Goal: Task Accomplishment & Management: Use online tool/utility

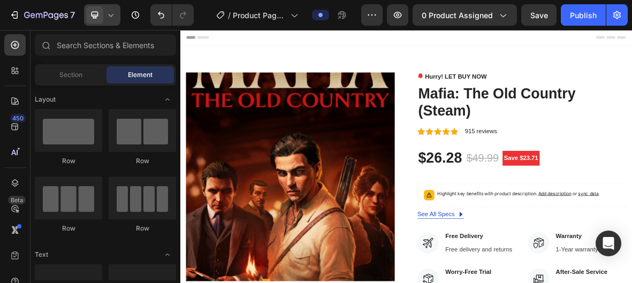
click at [90, 18] on icon at bounding box center [94, 15] width 11 height 11
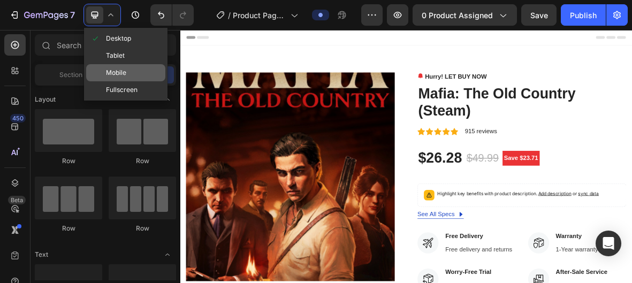
click at [115, 68] on span "Mobile" at bounding box center [116, 72] width 20 height 11
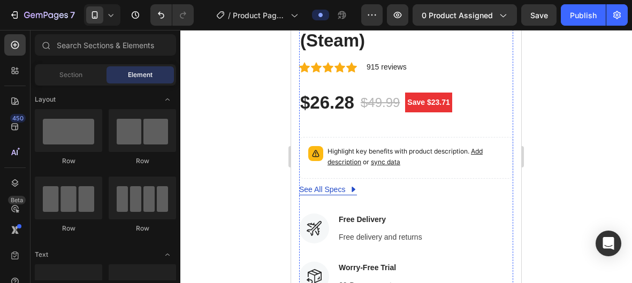
scroll to position [387, 0]
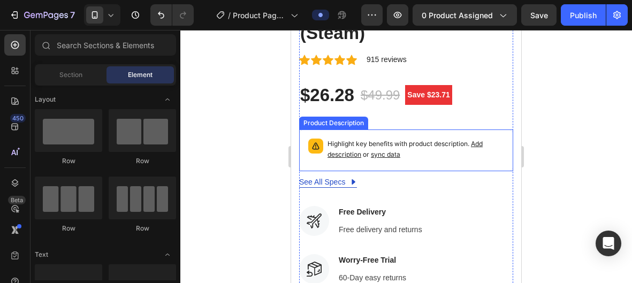
click at [374, 142] on p "Highlight key benefits with product description. Add description or sync data" at bounding box center [416, 149] width 177 height 21
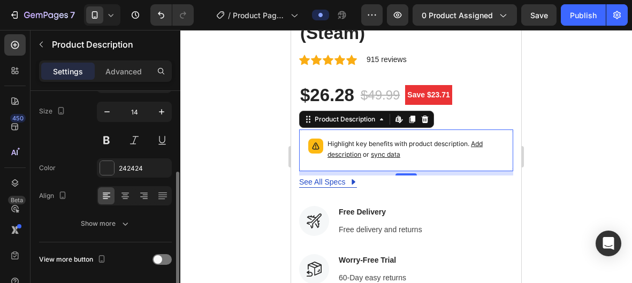
scroll to position [148, 0]
click at [362, 146] on p "Highlight key benefits with product description. Add description or sync data" at bounding box center [416, 149] width 177 height 21
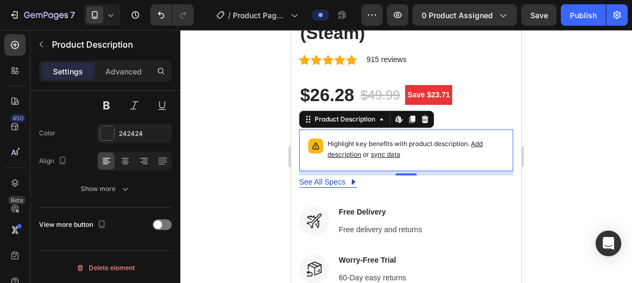
scroll to position [0, 0]
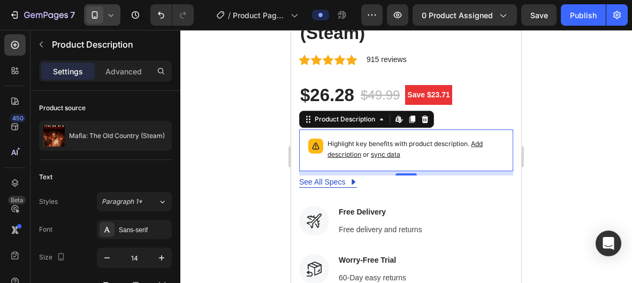
click at [93, 17] on icon at bounding box center [94, 15] width 11 height 11
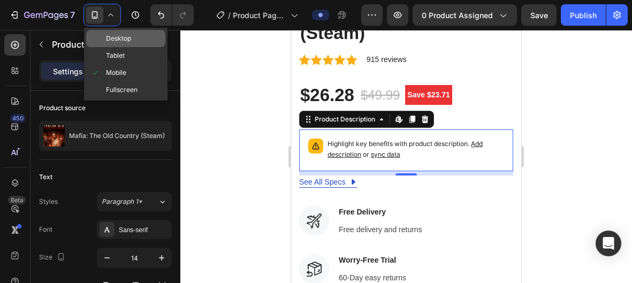
click at [106, 43] on span "Desktop" at bounding box center [118, 38] width 25 height 11
type input "16"
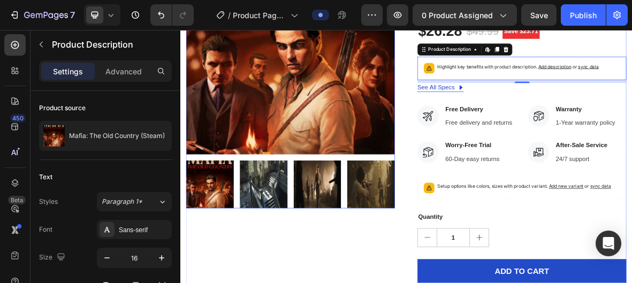
scroll to position [180, 0]
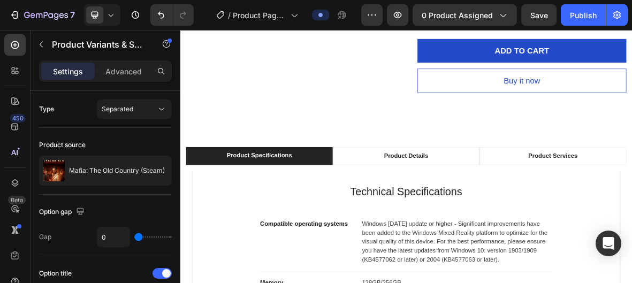
scroll to position [518, 0]
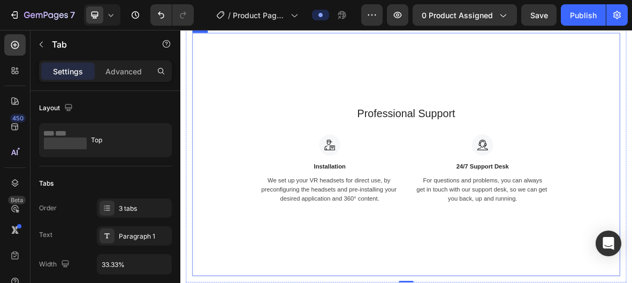
scroll to position [454, 0]
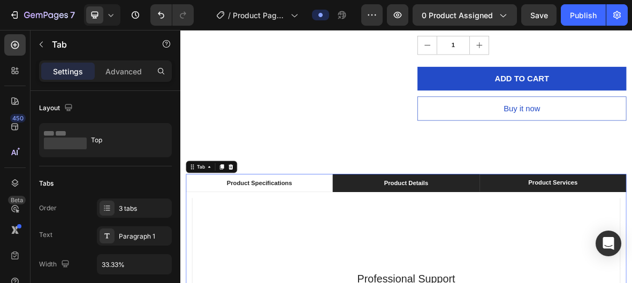
click at [501, 242] on div "Product Details" at bounding box center [501, 248] width 66 height 16
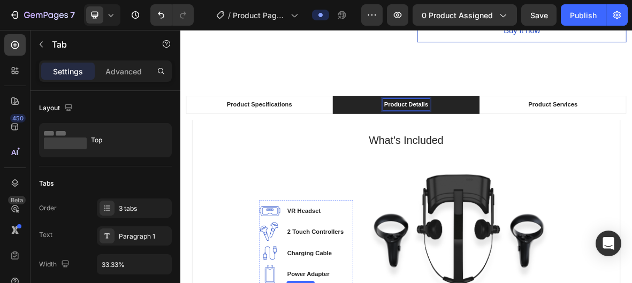
scroll to position [559, 0]
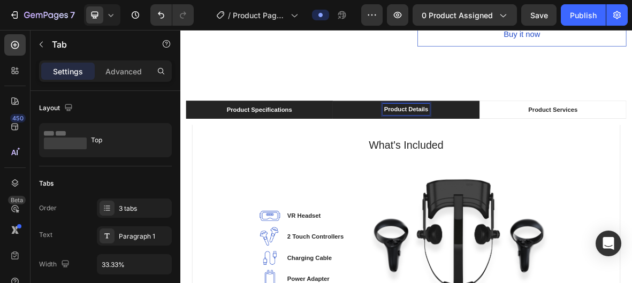
click at [332, 143] on p "Product Specifications" at bounding box center [292, 143] width 93 height 13
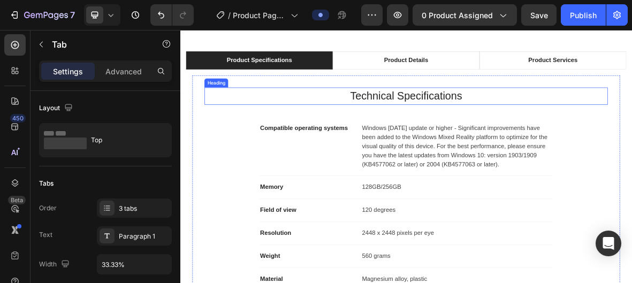
scroll to position [574, 0]
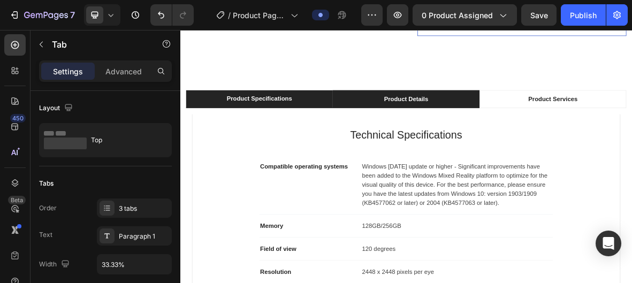
click at [445, 135] on li "Product Details" at bounding box center [501, 129] width 209 height 26
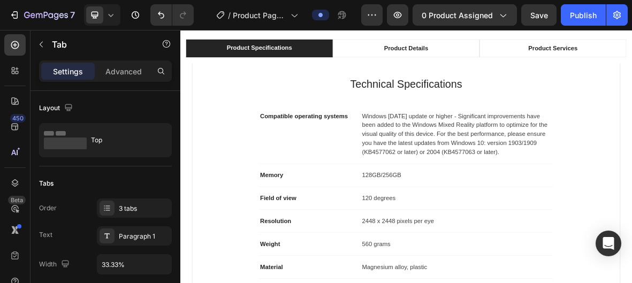
scroll to position [613, 0]
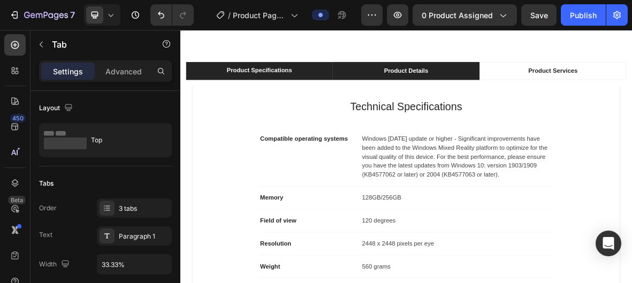
click at [475, 97] on li "Product Details" at bounding box center [501, 88] width 209 height 26
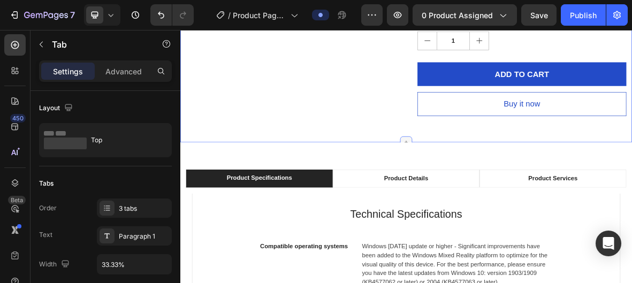
scroll to position [465, 0]
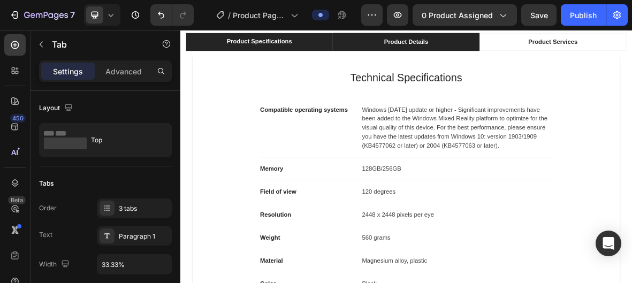
scroll to position [656, 0]
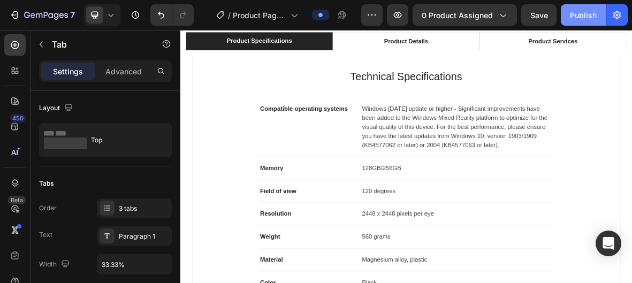
click at [598, 20] on button "Publish" at bounding box center [583, 14] width 45 height 21
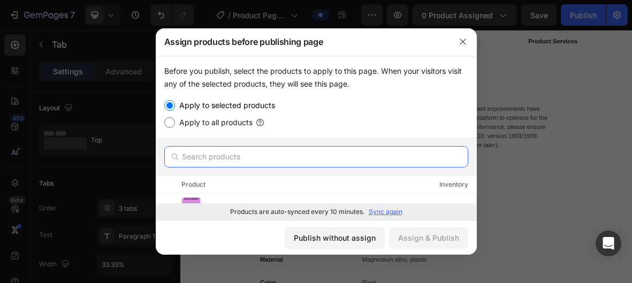
click at [245, 157] on input "text" at bounding box center [316, 156] width 304 height 21
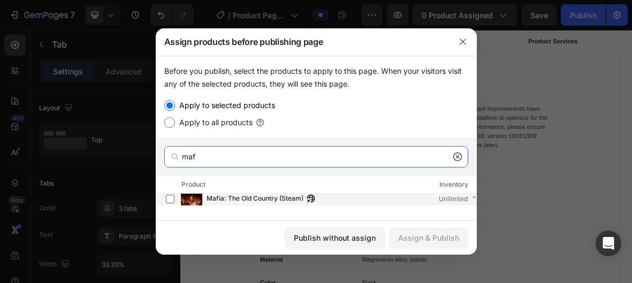
scroll to position [9, 0]
type input "maf"
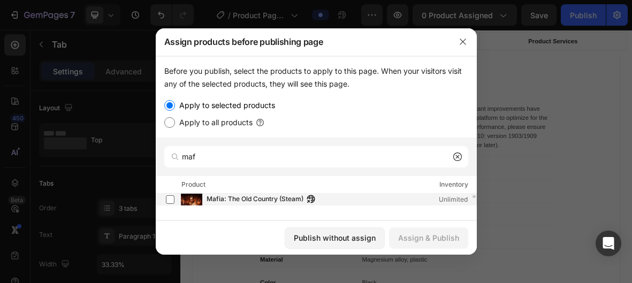
click at [229, 198] on span "Mafia: The Old Country (Steam)" at bounding box center [255, 200] width 97 height 12
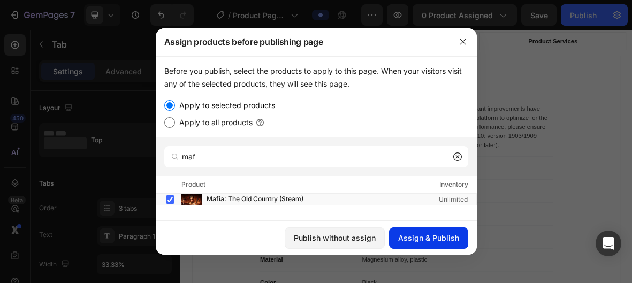
click at [430, 240] on div "Assign & Publish" at bounding box center [428, 237] width 61 height 11
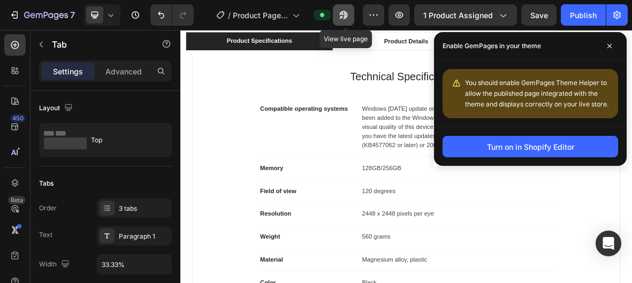
click at [340, 21] on button "button" at bounding box center [343, 14] width 21 height 21
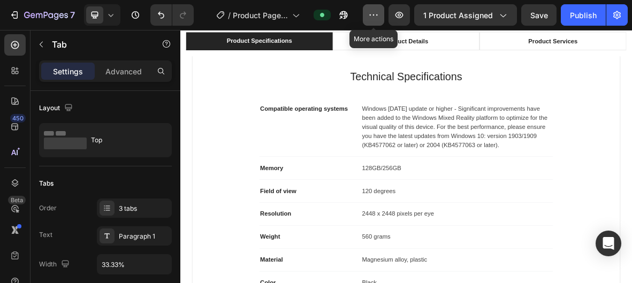
click at [370, 22] on button "button" at bounding box center [373, 14] width 21 height 21
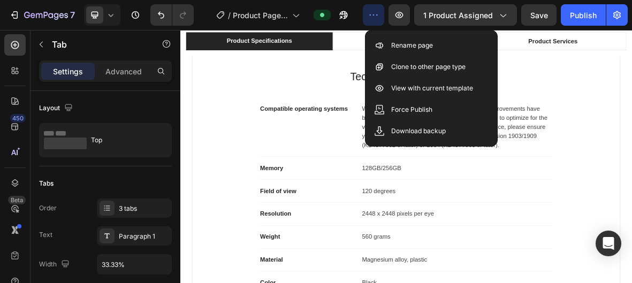
click at [370, 22] on button "button" at bounding box center [373, 14] width 21 height 21
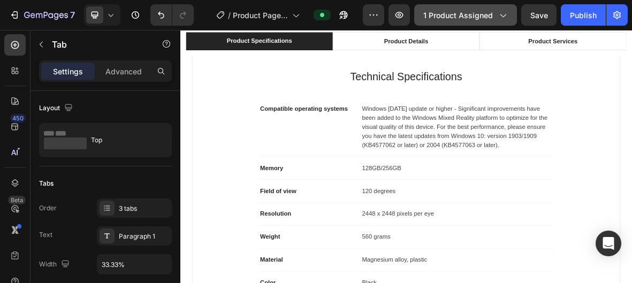
click at [439, 18] on span "1 product assigned" at bounding box center [458, 15] width 70 height 11
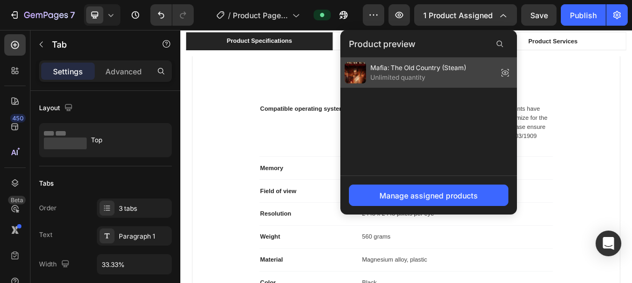
click at [444, 77] on span "Unlimited quantity" at bounding box center [418, 78] width 96 height 10
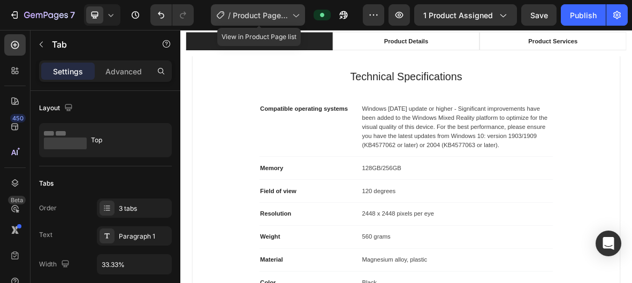
click at [268, 20] on div "/ Product Page - [DATE] 01:07:13" at bounding box center [258, 14] width 94 height 21
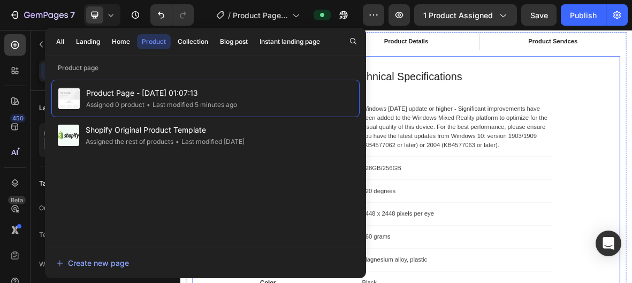
click at [522, 116] on div "Technical Specifications Heading Compatible operating systems Text block Window…" at bounding box center [502, 245] width 574 height 321
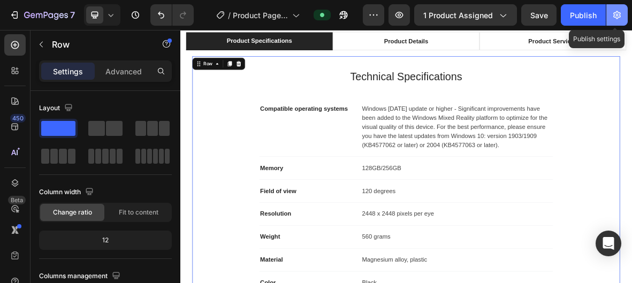
click at [615, 13] on icon "button" at bounding box center [617, 15] width 11 height 11
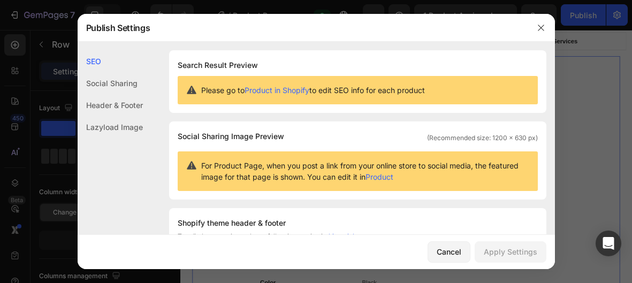
click at [605, 71] on div at bounding box center [316, 141] width 632 height 283
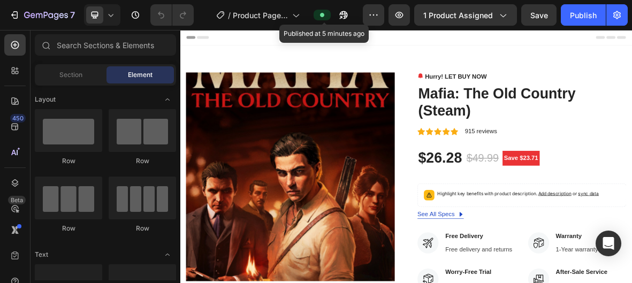
click at [324, 16] on icon at bounding box center [322, 15] width 4 height 4
click at [327, 18] on span at bounding box center [322, 15] width 9 height 9
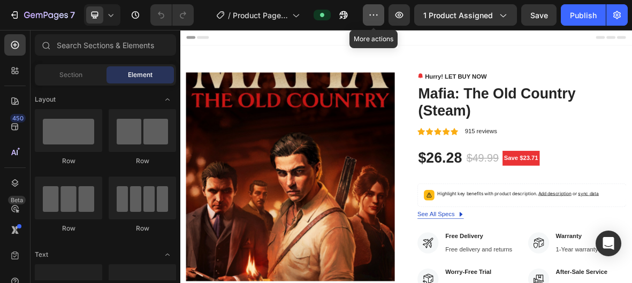
click at [376, 24] on button "button" at bounding box center [373, 14] width 21 height 21
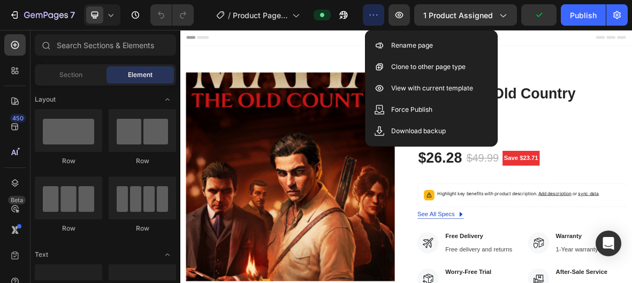
click at [376, 24] on button "button" at bounding box center [373, 14] width 21 height 21
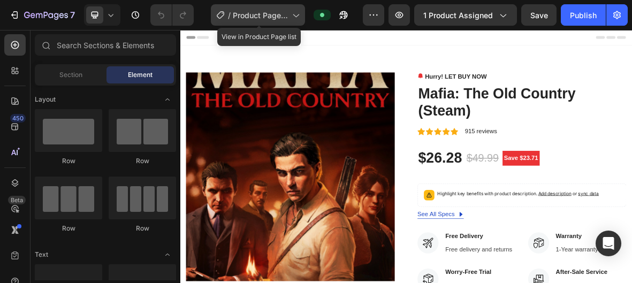
click at [272, 16] on span "Product Page - [DATE] 01:07:13" at bounding box center [260, 15] width 55 height 11
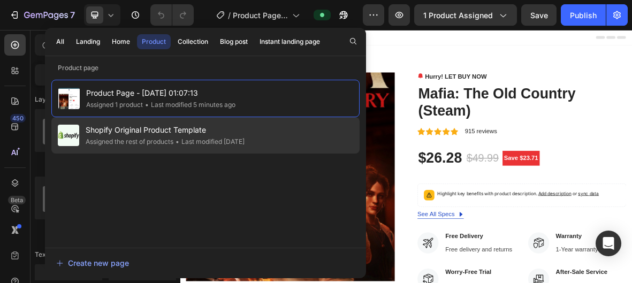
click at [245, 133] on span "Shopify Original Product Template" at bounding box center [165, 130] width 159 height 13
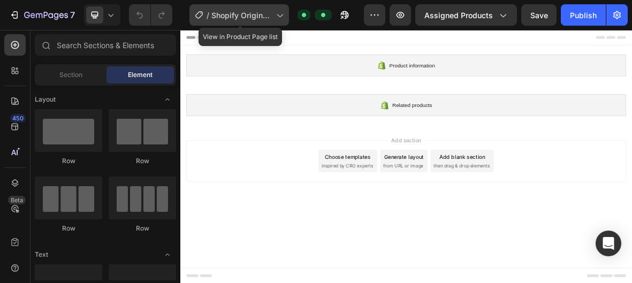
click at [256, 18] on span "Shopify Original Product Template" at bounding box center [241, 15] width 60 height 11
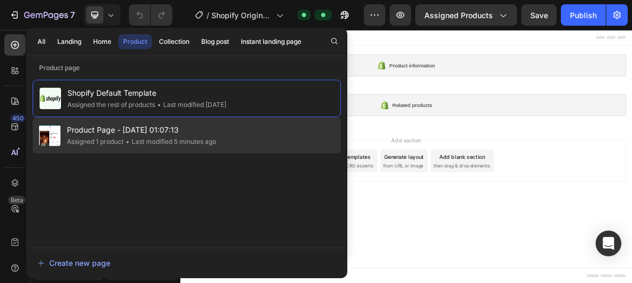
click at [208, 130] on span "Product Page - [DATE] 01:07:13" at bounding box center [141, 130] width 149 height 13
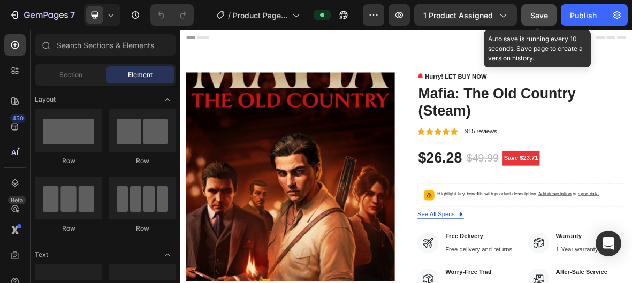
click at [534, 12] on span "Save" at bounding box center [539, 15] width 18 height 9
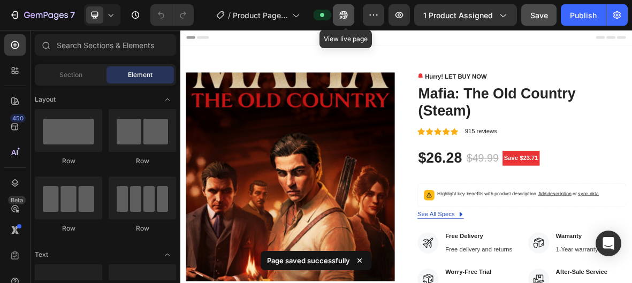
click at [343, 18] on icon "button" at bounding box center [341, 17] width 3 height 3
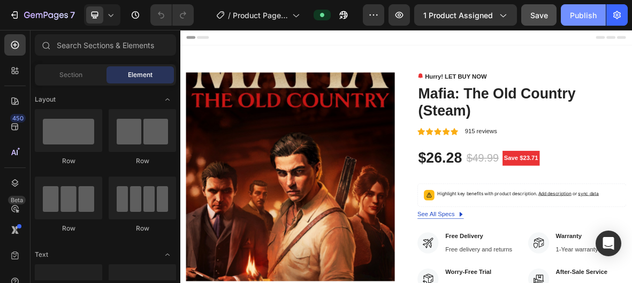
click at [570, 20] on button "Publish" at bounding box center [583, 14] width 45 height 21
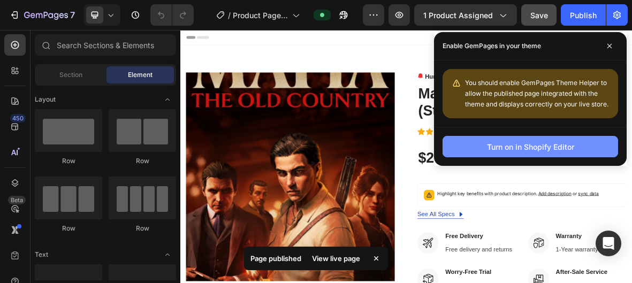
click at [559, 138] on button "Turn on in Shopify Editor" at bounding box center [531, 146] width 176 height 21
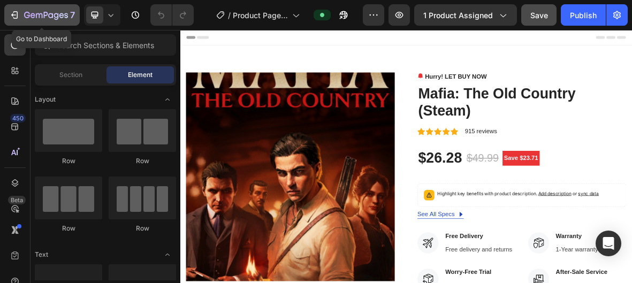
click at [30, 6] on button "7" at bounding box center [41, 14] width 75 height 21
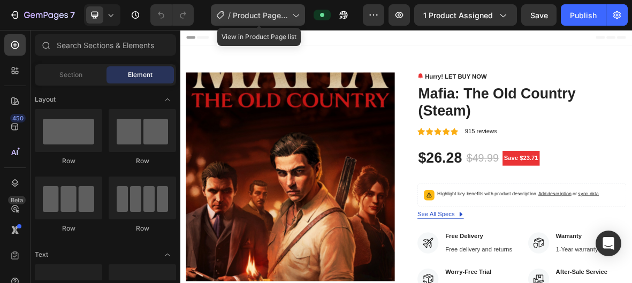
click at [293, 16] on icon at bounding box center [295, 15] width 11 height 11
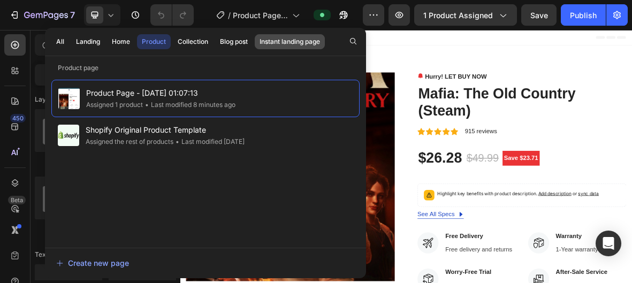
click at [306, 41] on div "Instant landing page" at bounding box center [290, 42] width 60 height 10
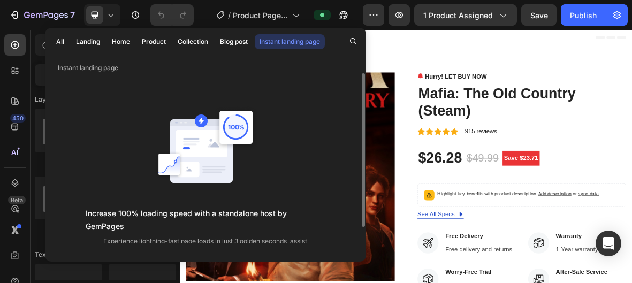
scroll to position [29, 0]
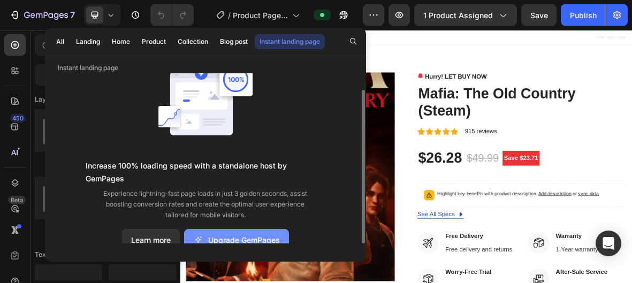
click at [264, 234] on div "Upgrade GemPages" at bounding box center [236, 239] width 87 height 11
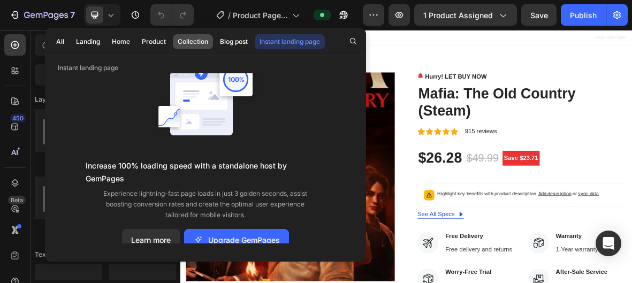
click at [186, 45] on div "Collection" at bounding box center [193, 42] width 31 height 10
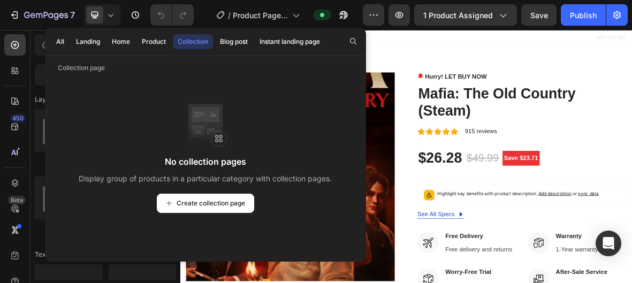
scroll to position [0, 0]
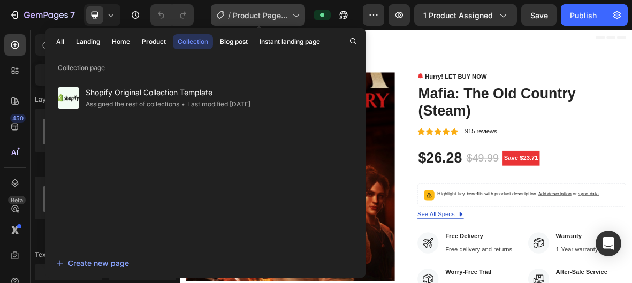
click at [274, 10] on span "Product Page - [DATE] 01:07:13" at bounding box center [260, 15] width 55 height 11
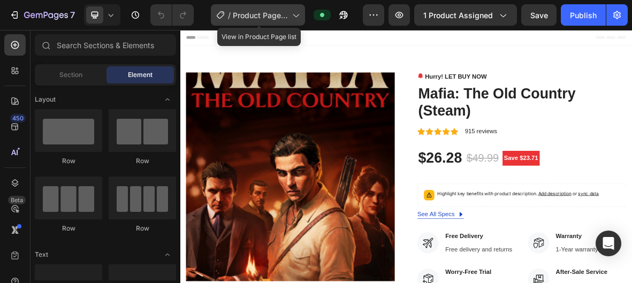
click at [274, 10] on span "Product Page - [DATE] 01:07:13" at bounding box center [260, 15] width 55 height 11
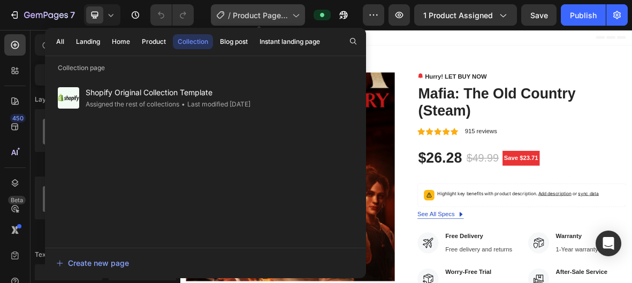
click at [274, 10] on span "Product Page - [DATE] 01:07:13" at bounding box center [260, 15] width 55 height 11
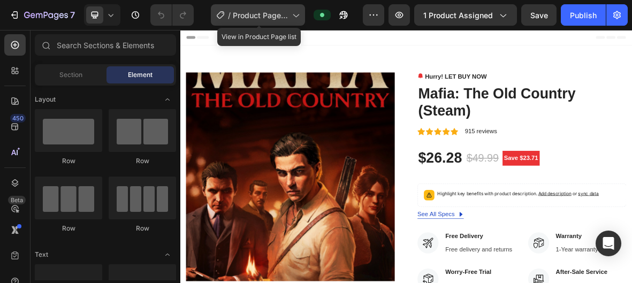
click at [274, 10] on span "Product Page - [DATE] 01:07:13" at bounding box center [260, 15] width 55 height 11
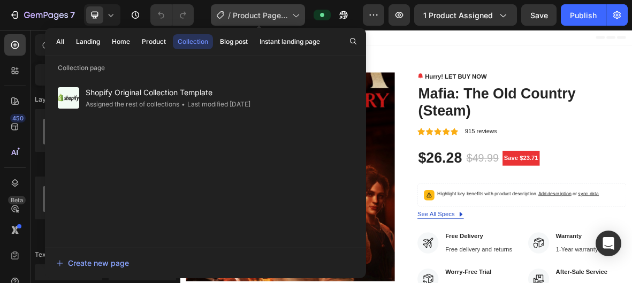
click at [274, 10] on span "Product Page - [DATE] 01:07:13" at bounding box center [260, 15] width 55 height 11
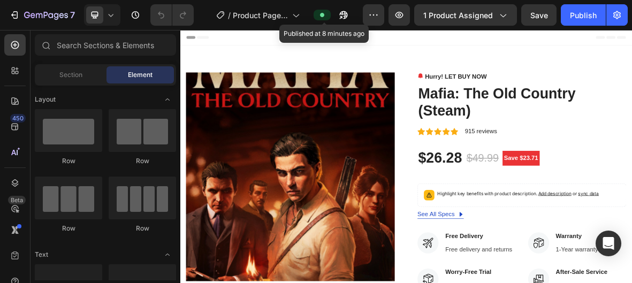
click at [320, 16] on div at bounding box center [322, 15] width 17 height 11
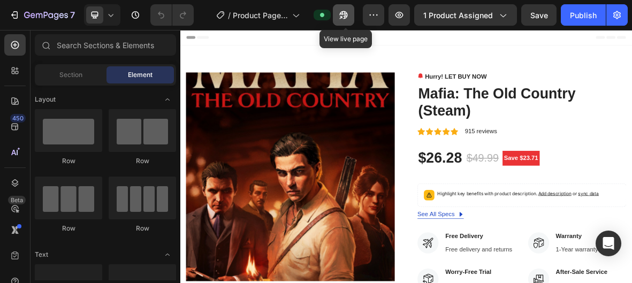
click at [341, 20] on button "button" at bounding box center [343, 14] width 21 height 21
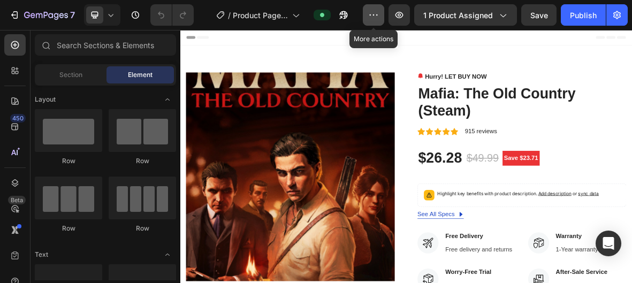
click at [384, 13] on button "button" at bounding box center [373, 14] width 21 height 21
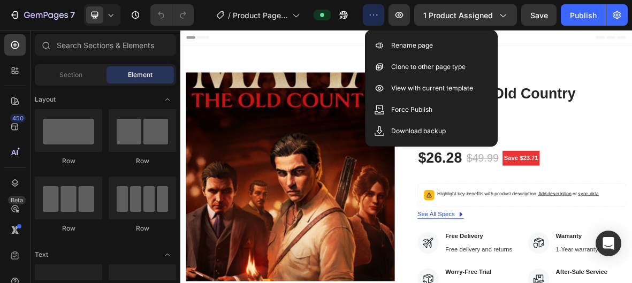
click at [384, 13] on button "button" at bounding box center [373, 14] width 21 height 21
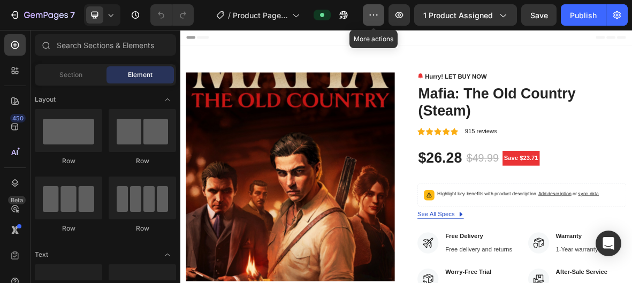
click at [384, 13] on button "button" at bounding box center [373, 14] width 21 height 21
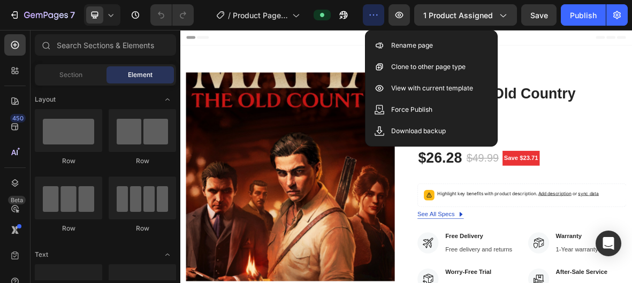
click at [384, 13] on button "button" at bounding box center [373, 14] width 21 height 21
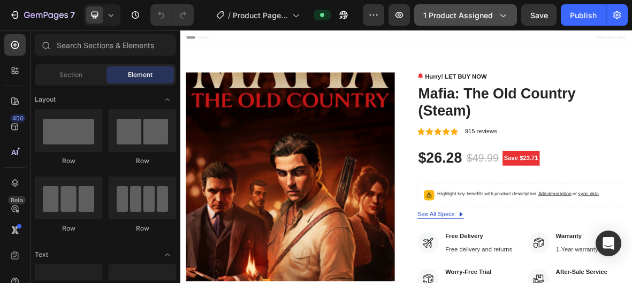
click at [427, 18] on span "1 product assigned" at bounding box center [458, 15] width 70 height 11
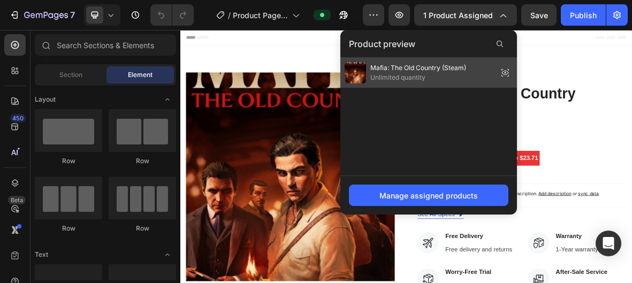
click at [447, 70] on span "Mafia: The Old Country (Steam)" at bounding box center [418, 68] width 96 height 10
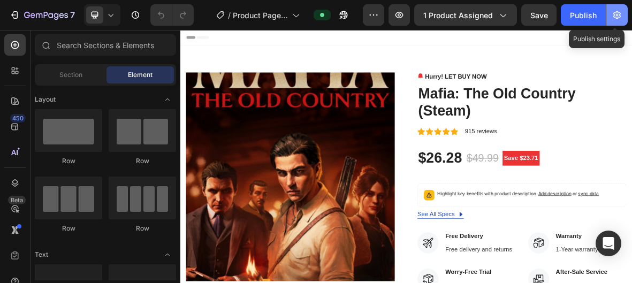
click at [614, 17] on icon "button" at bounding box center [616, 15] width 7 height 8
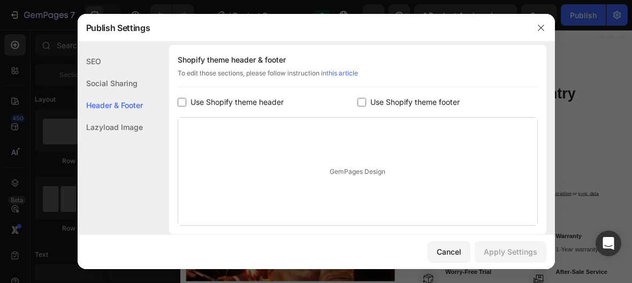
scroll to position [164, 0]
click at [229, 102] on span "Use Shopify theme header" at bounding box center [237, 101] width 93 height 13
checkbox input "true"
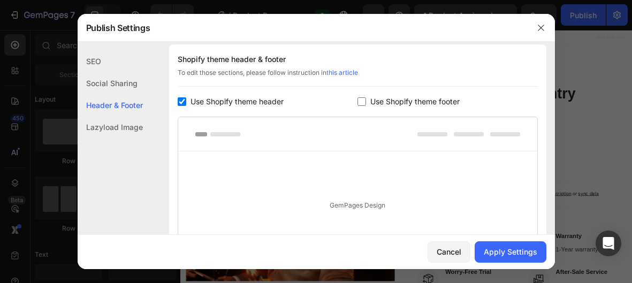
click at [368, 99] on label "Use Shopify theme footer" at bounding box center [413, 101] width 94 height 13
checkbox input "true"
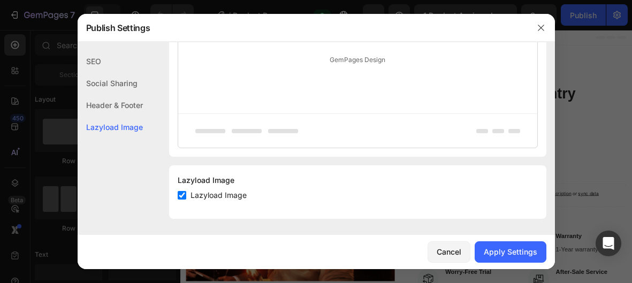
click at [104, 86] on div "Social Sharing" at bounding box center [110, 83] width 65 height 22
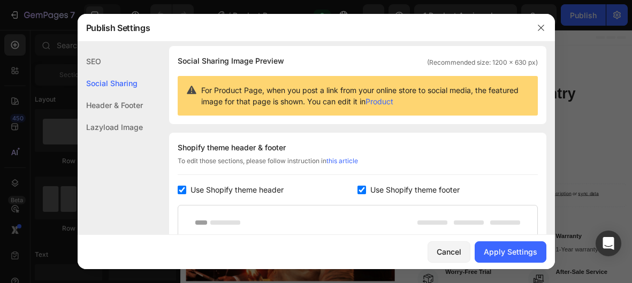
scroll to position [69, 0]
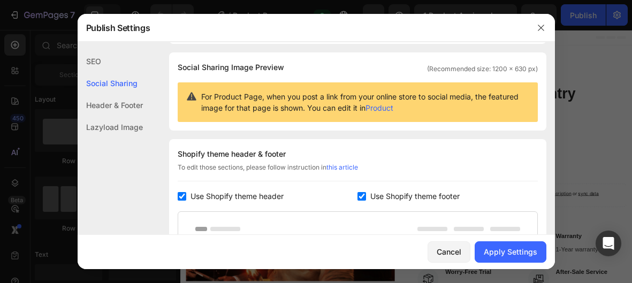
click at [103, 96] on div "Header & Footer" at bounding box center [110, 105] width 65 height 22
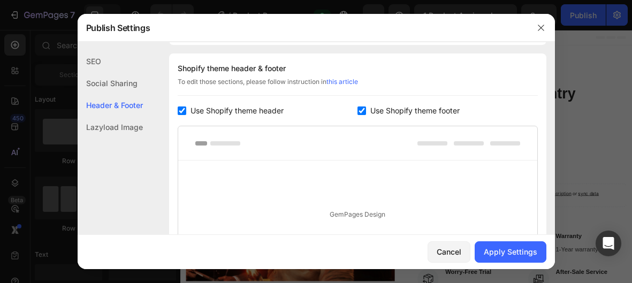
scroll to position [155, 0]
click at [110, 119] on div "Lazyload Image" at bounding box center [110, 127] width 65 height 22
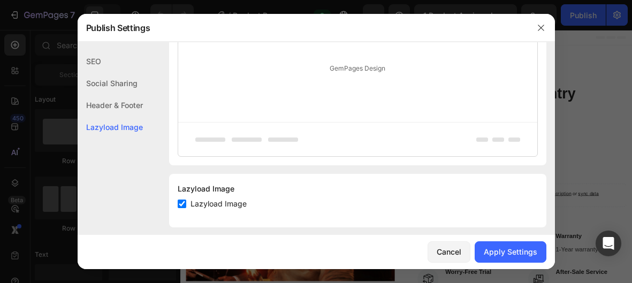
scroll to position [309, 0]
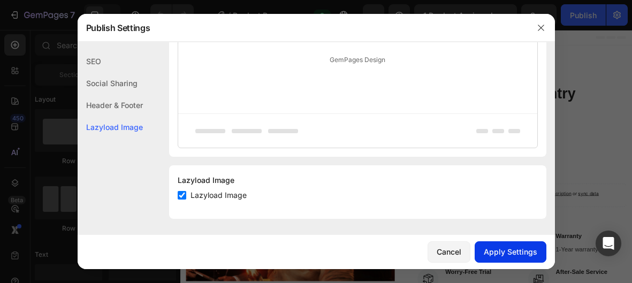
click at [495, 253] on div "Apply Settings" at bounding box center [511, 251] width 54 height 11
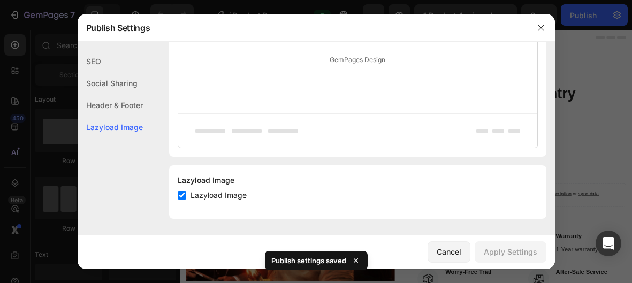
click at [595, 129] on div at bounding box center [316, 141] width 632 height 283
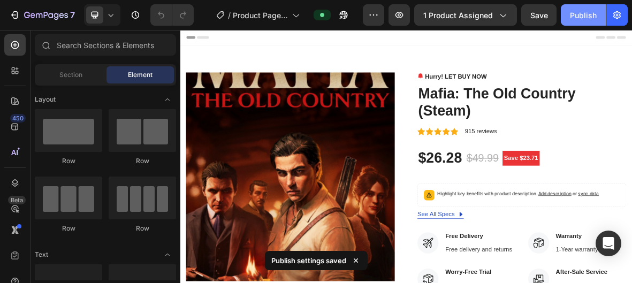
click at [586, 18] on div "Publish" at bounding box center [583, 15] width 27 height 11
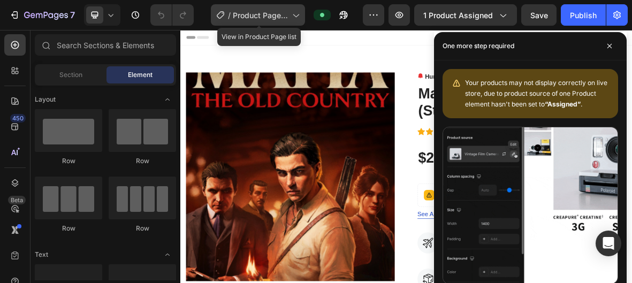
click at [251, 12] on span "Product Page - [DATE] 01:07:13" at bounding box center [260, 15] width 55 height 11
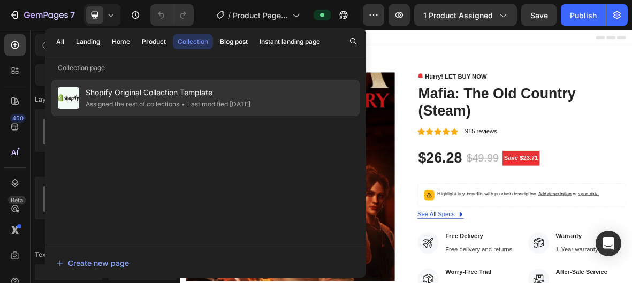
click at [166, 90] on span "Shopify Original Collection Template" at bounding box center [168, 92] width 165 height 13
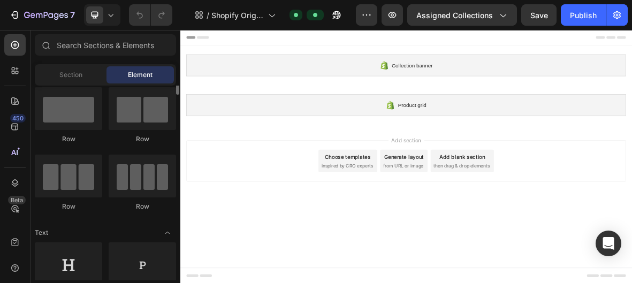
scroll to position [19, 0]
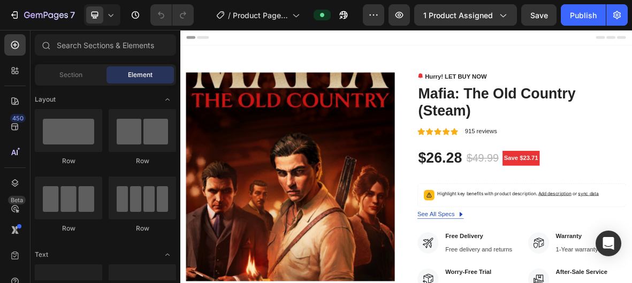
click at [498, 26] on div "7 / Product Page - [DATE] 01:07:13 Preview 1 product assigned Save Publish" at bounding box center [316, 15] width 632 height 31
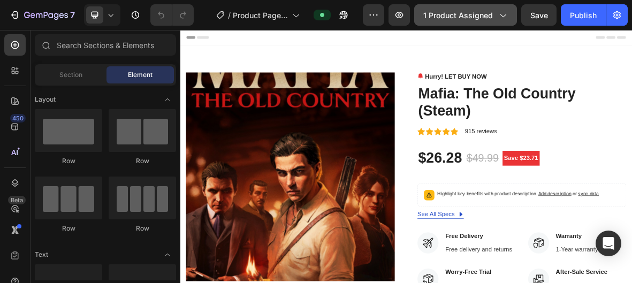
click at [498, 22] on button "1 product assigned" at bounding box center [465, 14] width 103 height 21
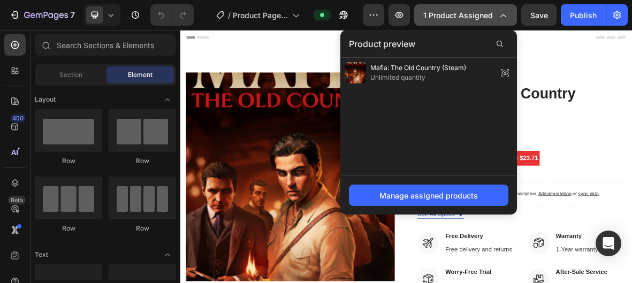
click at [498, 22] on button "1 product assigned" at bounding box center [465, 14] width 103 height 21
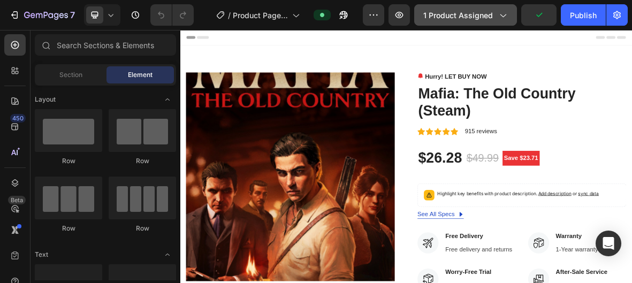
click at [498, 22] on button "1 product assigned" at bounding box center [465, 14] width 103 height 21
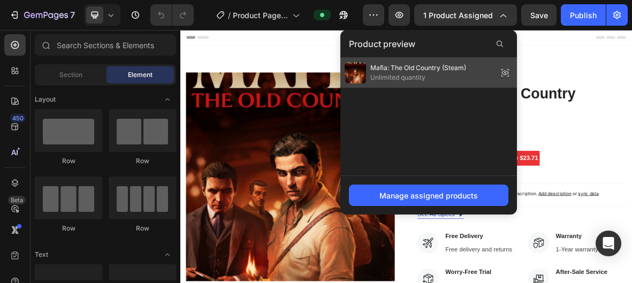
click at [506, 74] on icon at bounding box center [505, 73] width 7 height 4
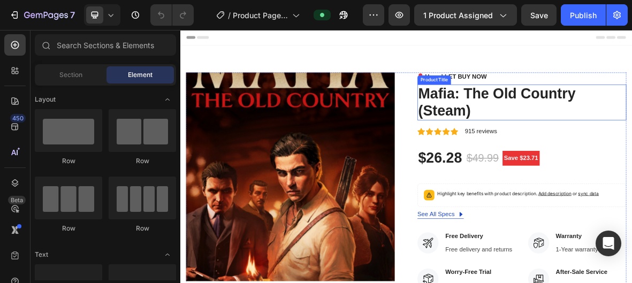
scroll to position [12, 0]
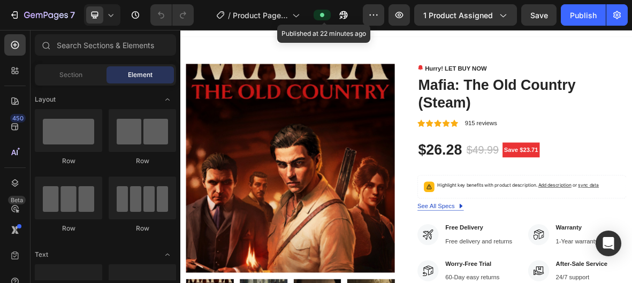
click at [323, 17] on icon at bounding box center [322, 15] width 4 height 4
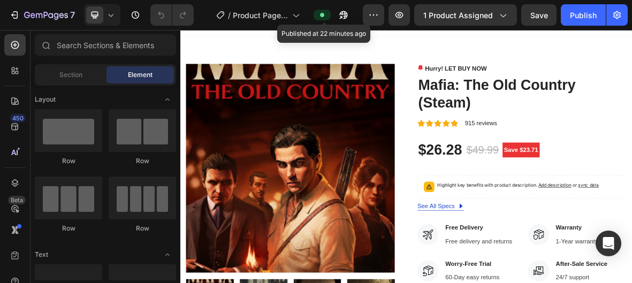
click at [323, 17] on icon at bounding box center [322, 15] width 4 height 4
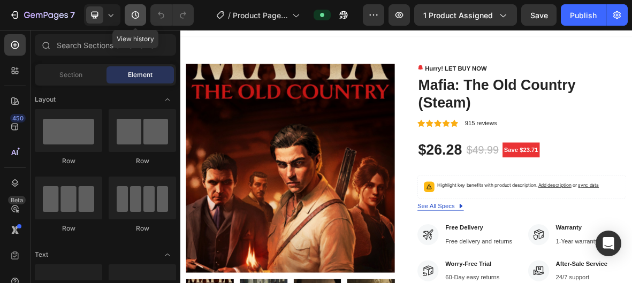
click at [134, 9] on button "button" at bounding box center [135, 14] width 21 height 21
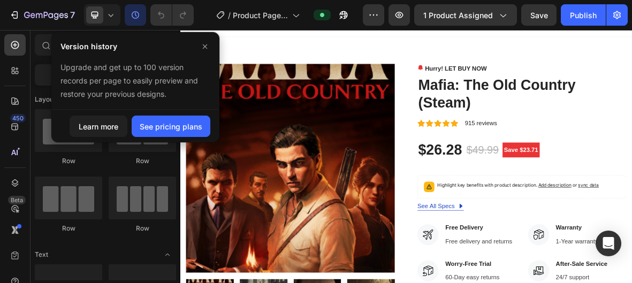
click at [134, 9] on button "button" at bounding box center [135, 14] width 21 height 21
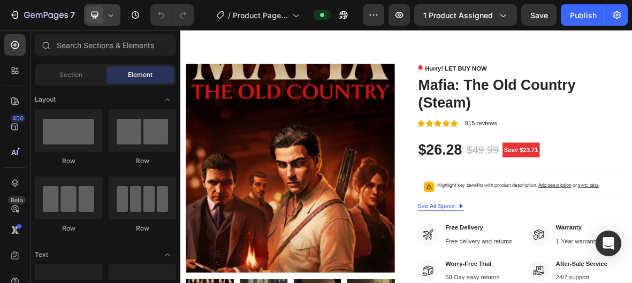
click at [112, 13] on icon at bounding box center [110, 15] width 11 height 11
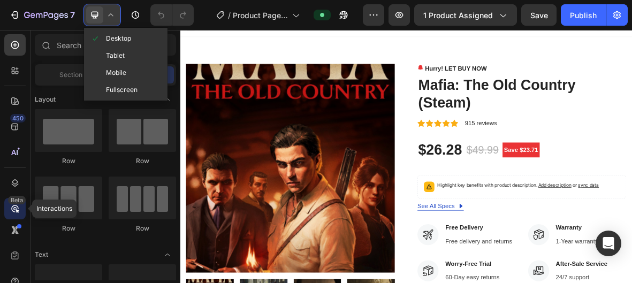
click at [16, 207] on icon at bounding box center [15, 208] width 11 height 11
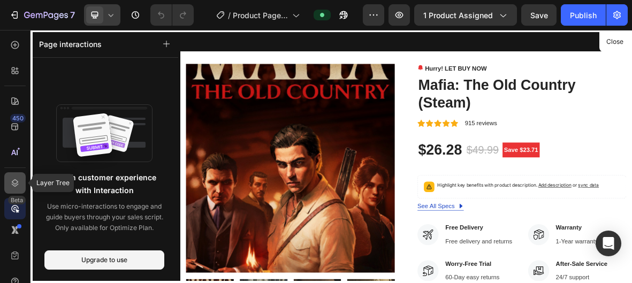
click at [18, 186] on icon at bounding box center [15, 183] width 11 height 11
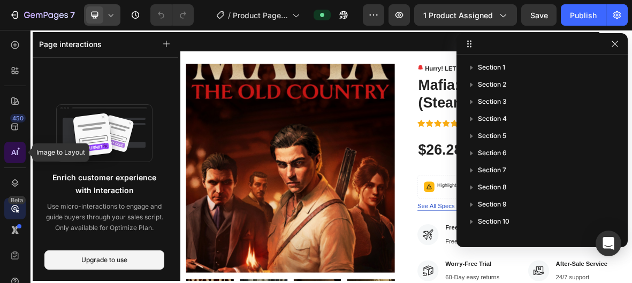
click at [16, 149] on icon at bounding box center [15, 152] width 11 height 11
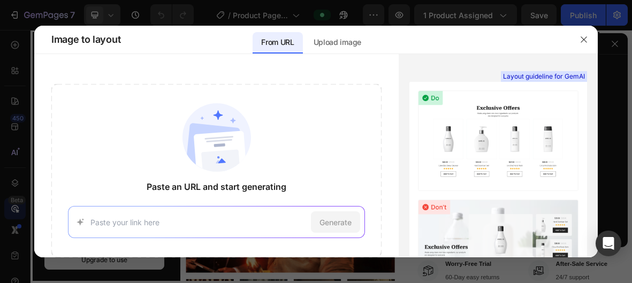
click at [25, 129] on div at bounding box center [316, 141] width 632 height 283
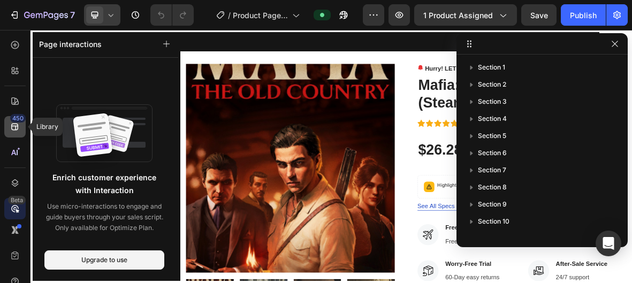
click at [24, 127] on div "450" at bounding box center [14, 126] width 21 height 21
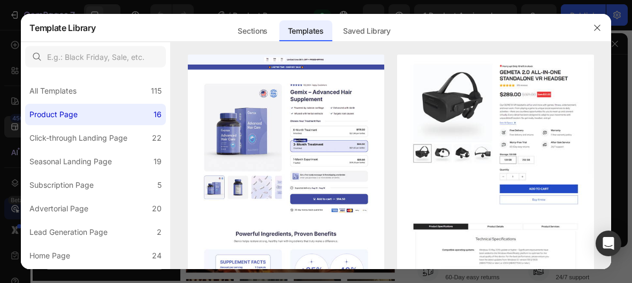
click at [6, 132] on div at bounding box center [316, 141] width 632 height 283
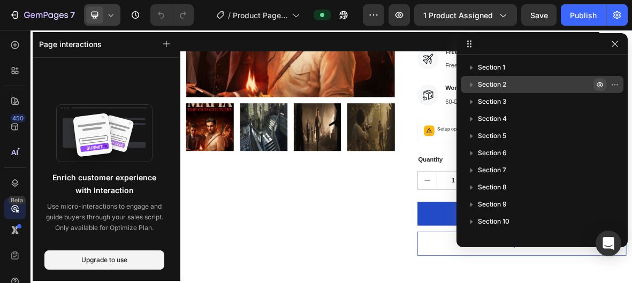
scroll to position [277, 0]
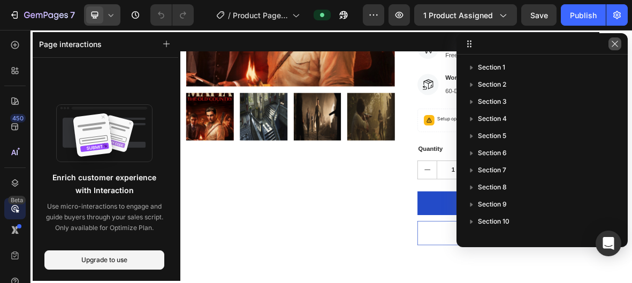
click at [613, 40] on icon "button" at bounding box center [615, 44] width 9 height 9
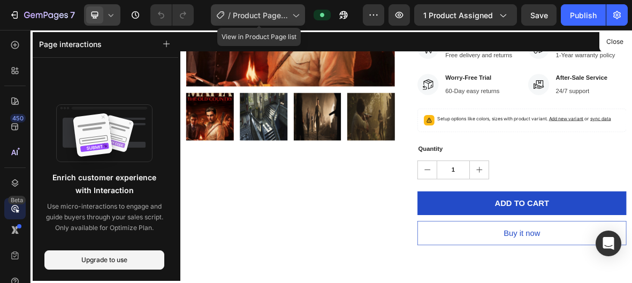
click at [295, 21] on div "/ Product Page - Sep 28, 01:07:13" at bounding box center [258, 14] width 94 height 21
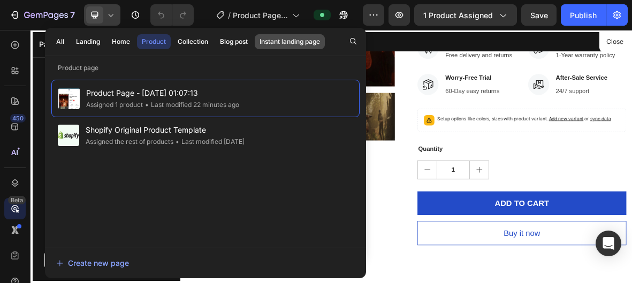
click at [292, 45] on div "Instant landing page" at bounding box center [290, 42] width 60 height 10
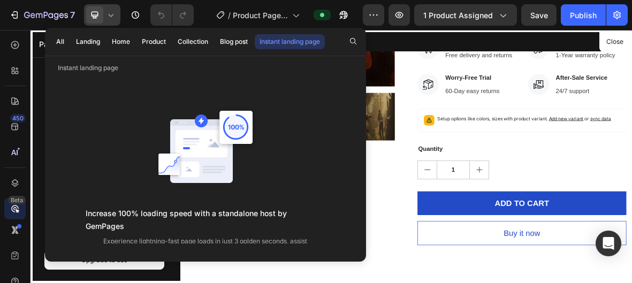
click at [477, 283] on div at bounding box center [501, 210] width 642 height 361
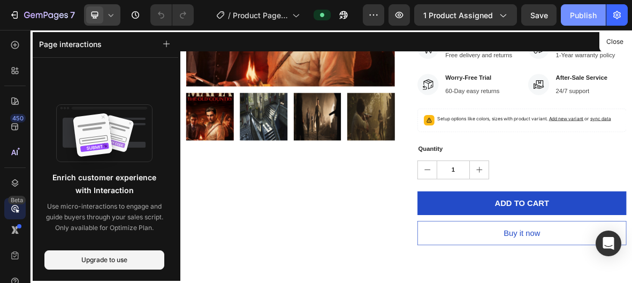
click at [594, 18] on div "Publish" at bounding box center [583, 15] width 27 height 11
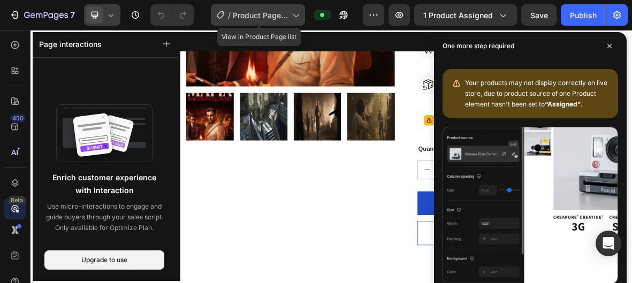
click at [246, 10] on span "Product Page - [DATE] 01:07:13" at bounding box center [260, 15] width 55 height 11
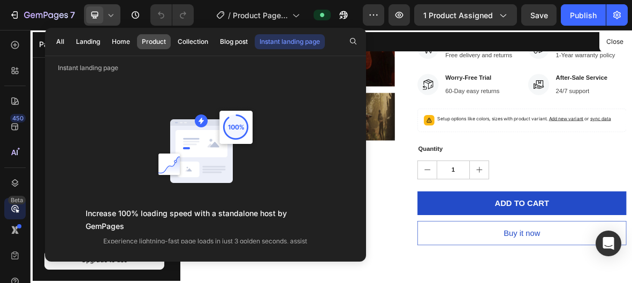
click at [157, 43] on div "Product" at bounding box center [154, 42] width 24 height 10
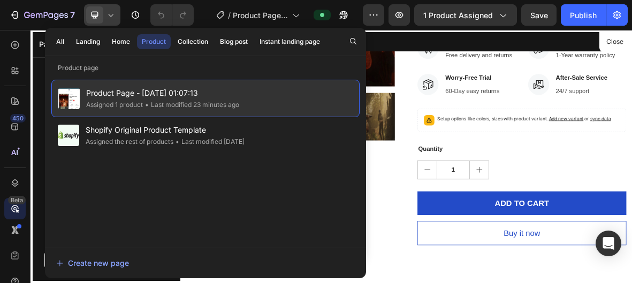
click at [154, 100] on div "• Last modified 23 minutes ago" at bounding box center [191, 105] width 96 height 11
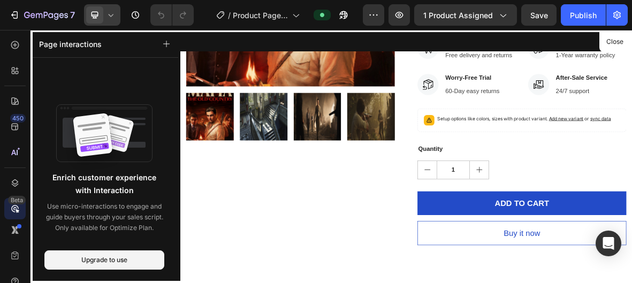
click at [627, 207] on div at bounding box center [501, 210] width 642 height 361
click at [601, 12] on button "Publish" at bounding box center [583, 14] width 45 height 21
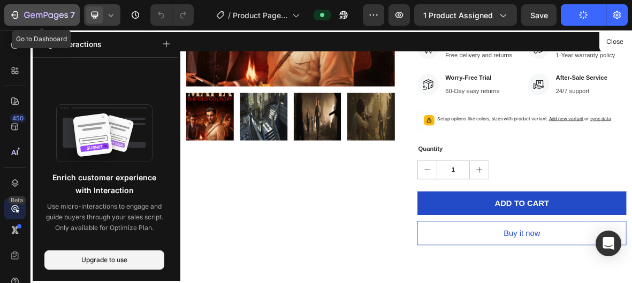
click at [18, 12] on icon "button" at bounding box center [14, 15] width 11 height 11
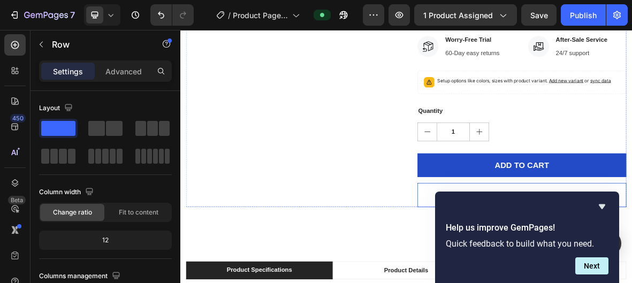
scroll to position [365, 0]
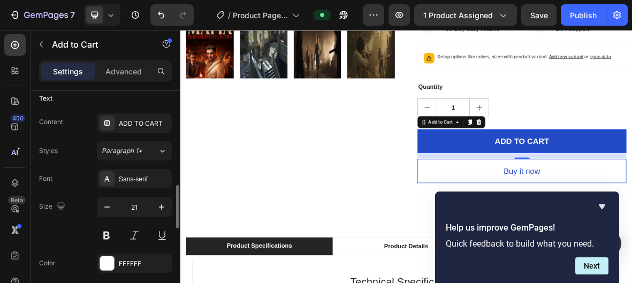
scroll to position [85, 0]
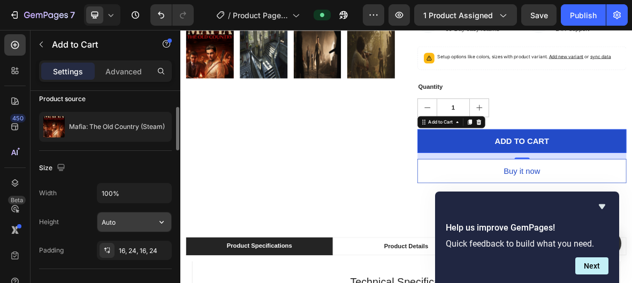
click at [140, 224] on input "Auto" at bounding box center [134, 221] width 74 height 19
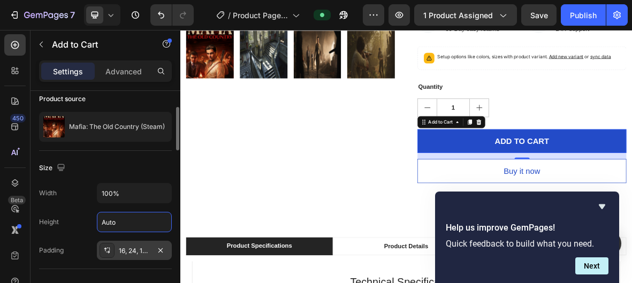
click at [140, 244] on div "16, 24, 16, 24" at bounding box center [134, 250] width 75 height 19
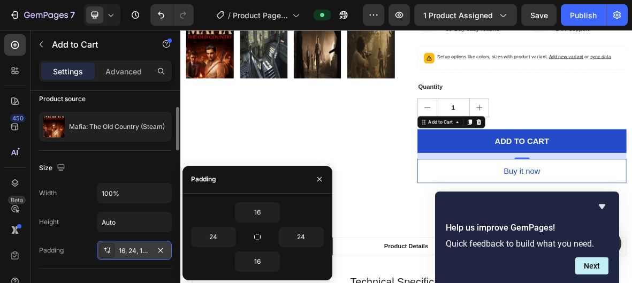
click at [140, 244] on div "16, 24, 16, 24" at bounding box center [134, 250] width 75 height 19
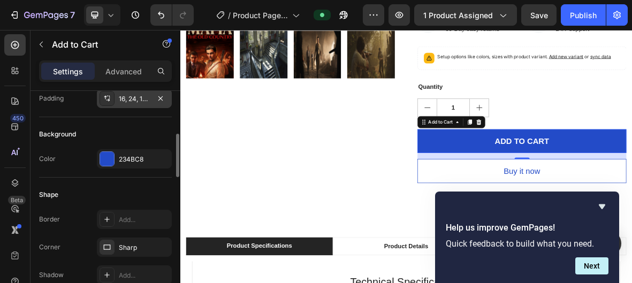
scroll to position [249, 0]
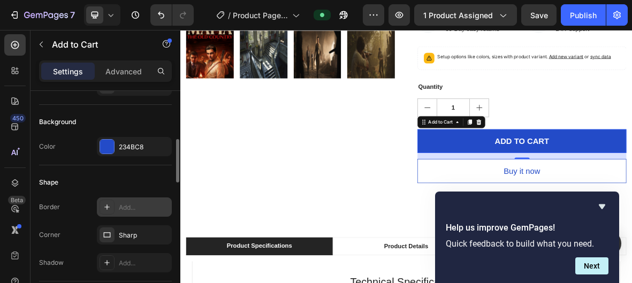
click at [126, 207] on div "Add..." at bounding box center [144, 208] width 50 height 10
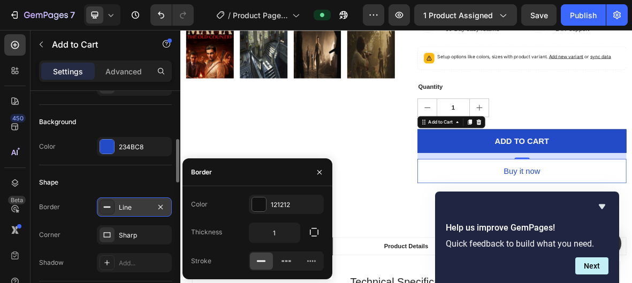
click at [126, 207] on div "Line" at bounding box center [134, 208] width 31 height 10
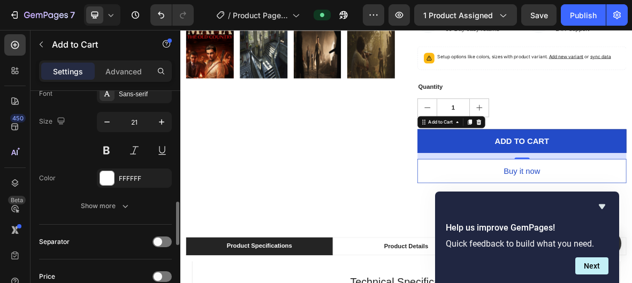
scroll to position [0, 0]
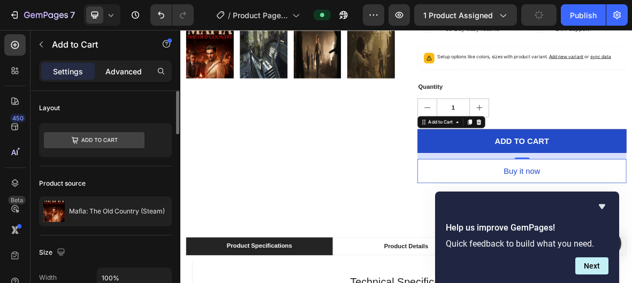
click at [126, 74] on p "Advanced" at bounding box center [123, 71] width 36 height 11
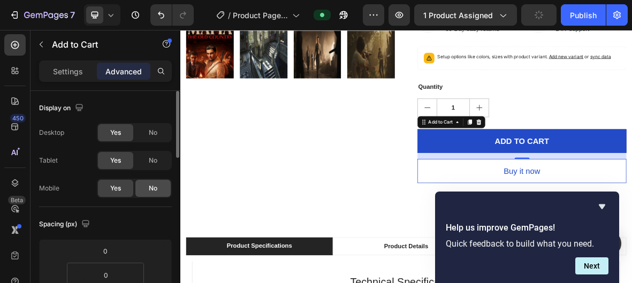
scroll to position [517, 0]
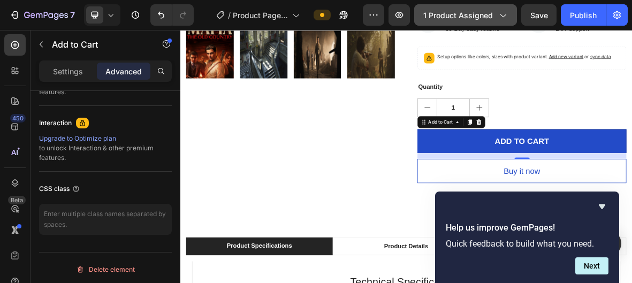
click at [505, 12] on icon "button" at bounding box center [502, 15] width 11 height 11
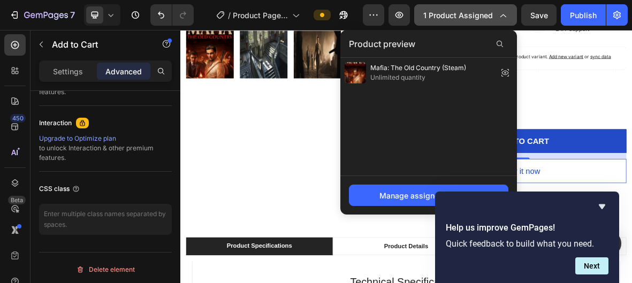
click at [505, 12] on icon "button" at bounding box center [502, 15] width 11 height 11
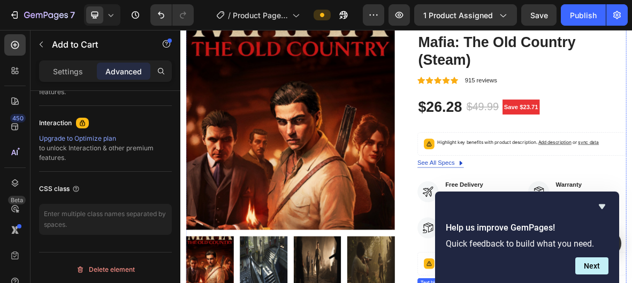
scroll to position [0, 0]
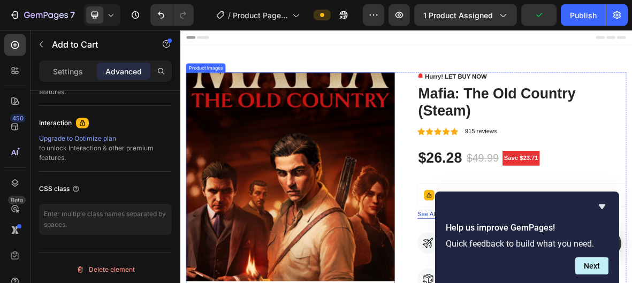
click at [388, 107] on img at bounding box center [336, 238] width 297 height 297
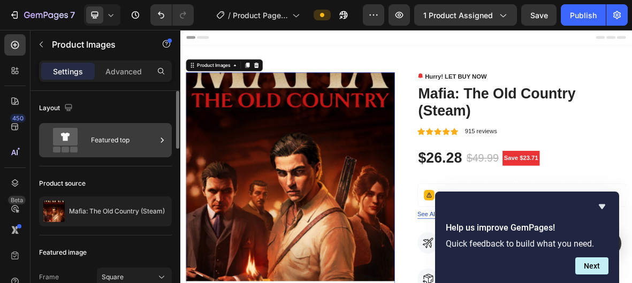
click at [119, 135] on div "Featured top" at bounding box center [123, 140] width 65 height 25
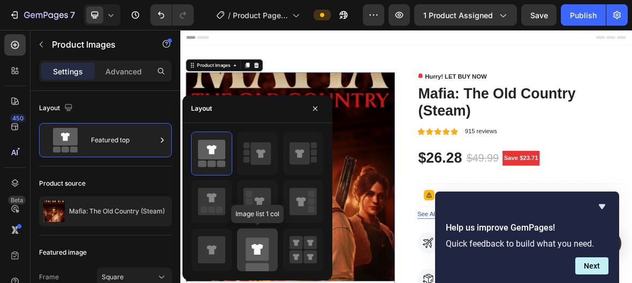
click at [265, 246] on rect at bounding box center [257, 249] width 23 height 23
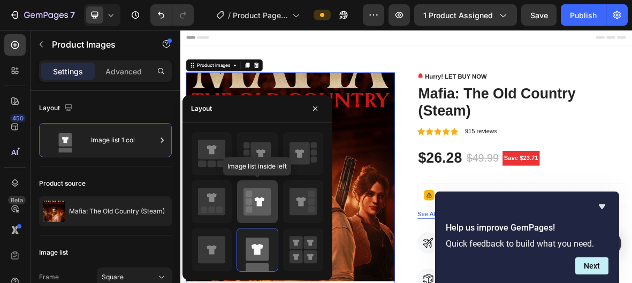
click at [266, 213] on icon at bounding box center [257, 201] width 27 height 27
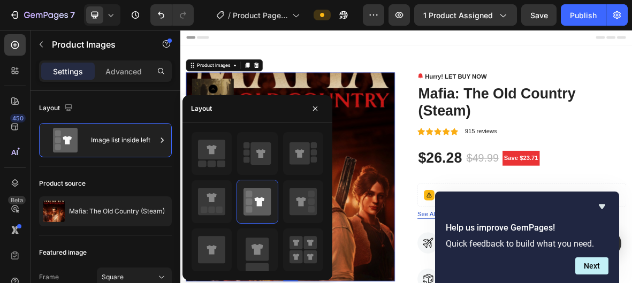
click at [526, 48] on div "Header" at bounding box center [501, 40] width 625 height 21
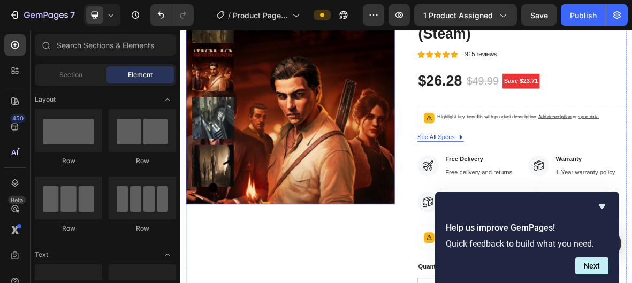
scroll to position [114, 0]
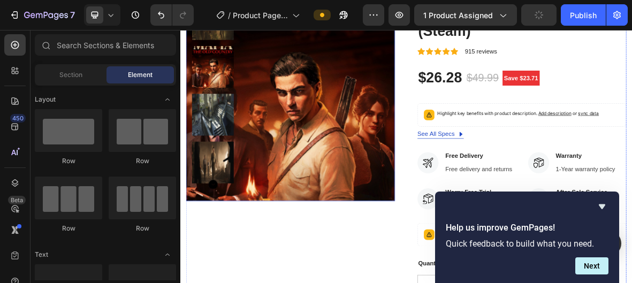
click at [242, 219] on img at bounding box center [226, 218] width 59 height 59
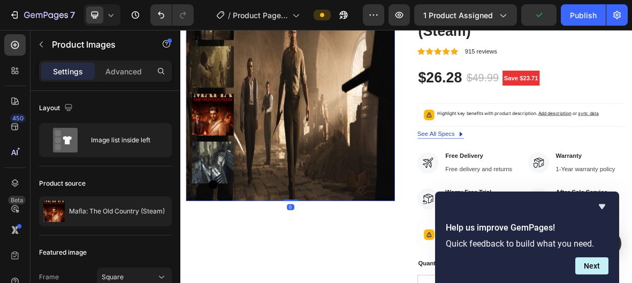
click at [223, 169] on img at bounding box center [226, 150] width 59 height 59
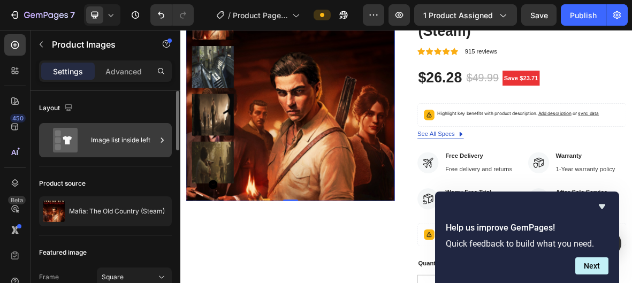
click at [123, 140] on div "Image list inside left" at bounding box center [123, 140] width 65 height 25
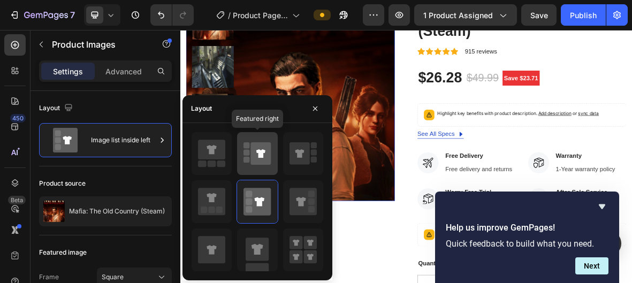
click at [238, 168] on div at bounding box center [257, 153] width 40 height 43
type input "100"
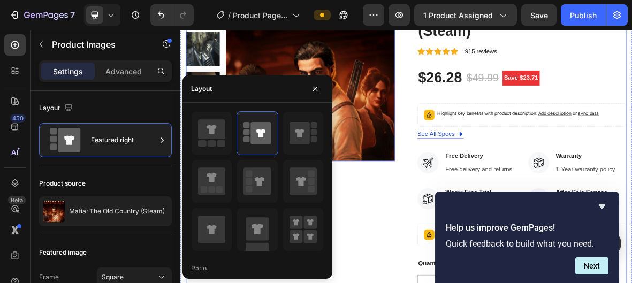
click at [474, 270] on div "Product Images 0" at bounding box center [336, 237] width 297 height 522
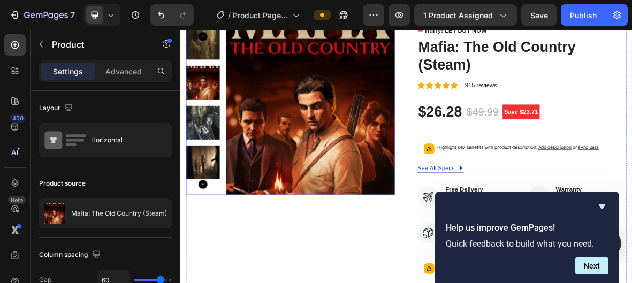
scroll to position [0, 0]
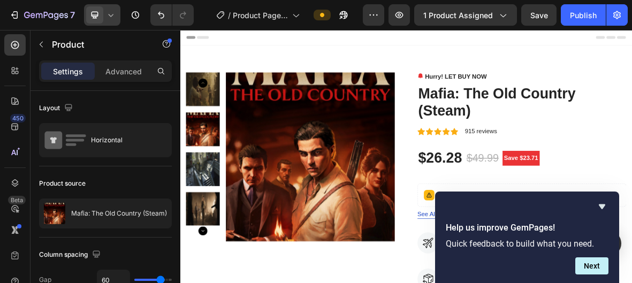
click at [106, 16] on icon at bounding box center [110, 15] width 11 height 11
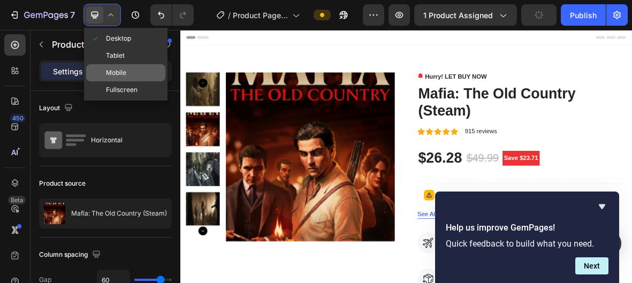
click at [123, 71] on span "Mobile" at bounding box center [116, 72] width 20 height 11
type input "0"
type input "100%"
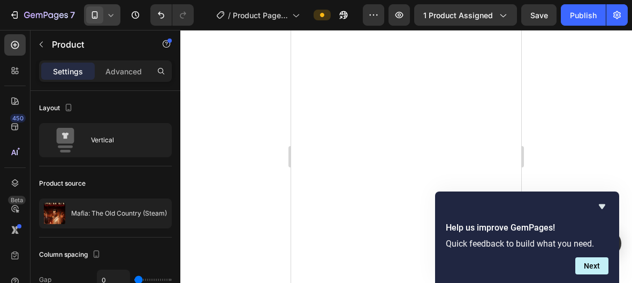
scroll to position [295, 0]
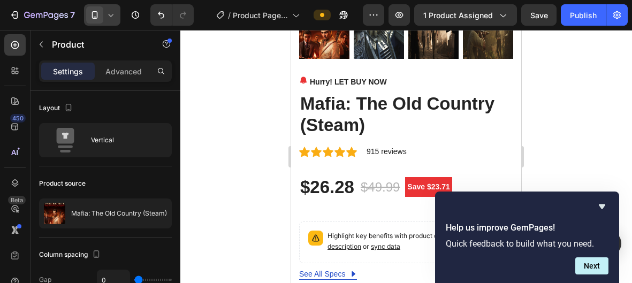
click at [98, 11] on icon at bounding box center [94, 15] width 11 height 11
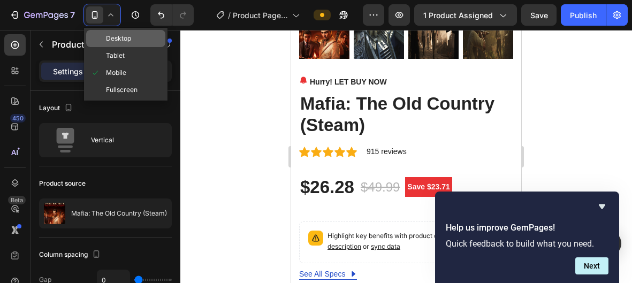
click at [125, 44] on div "Desktop" at bounding box center [125, 38] width 79 height 17
type input "60"
type input "1200"
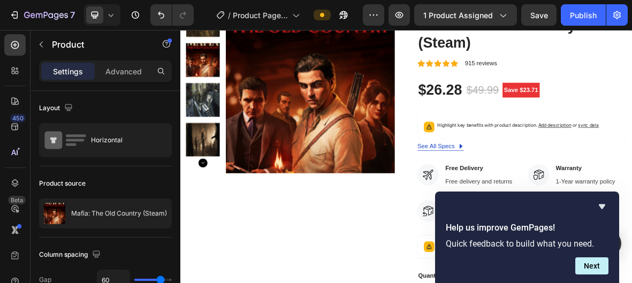
scroll to position [22, 0]
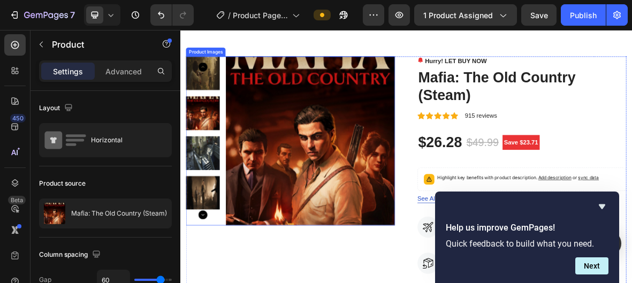
click at [445, 240] on img at bounding box center [365, 188] width 240 height 240
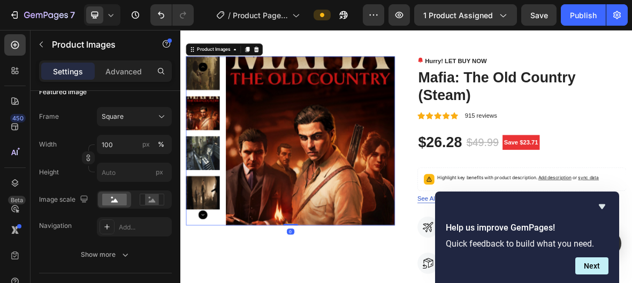
scroll to position [335, 0]
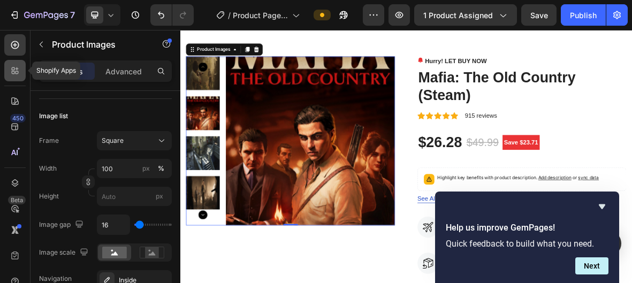
click at [21, 74] on div at bounding box center [14, 70] width 21 height 21
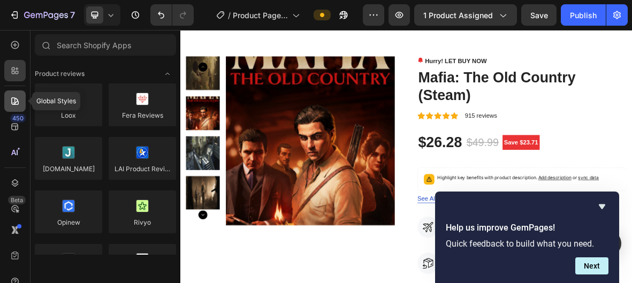
click at [14, 94] on div at bounding box center [14, 100] width 21 height 21
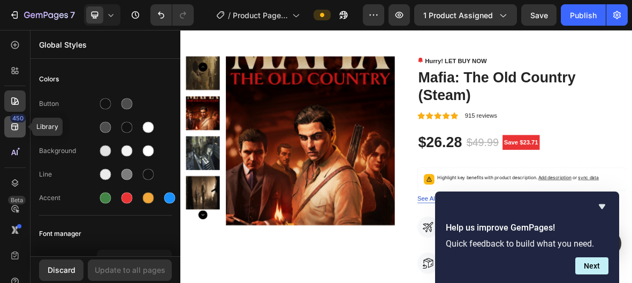
click at [18, 118] on div "450" at bounding box center [18, 118] width 16 height 9
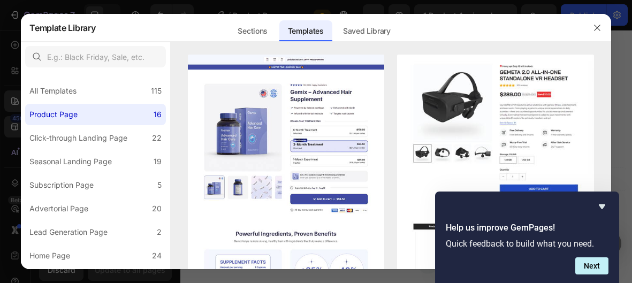
click at [11, 120] on div at bounding box center [316, 141] width 632 height 283
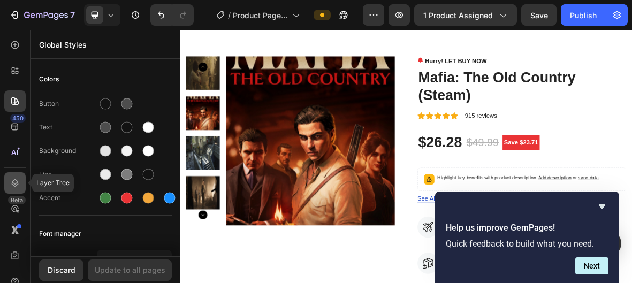
click at [16, 178] on icon at bounding box center [15, 183] width 11 height 11
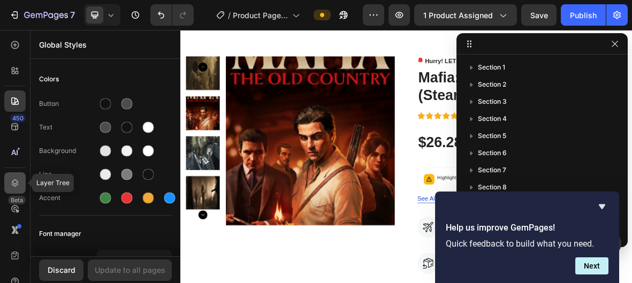
click at [16, 178] on icon at bounding box center [15, 183] width 11 height 11
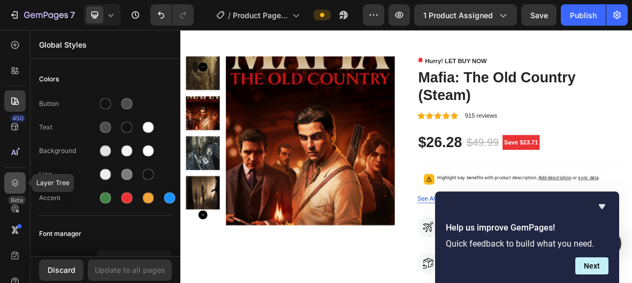
click at [16, 178] on icon at bounding box center [15, 183] width 11 height 11
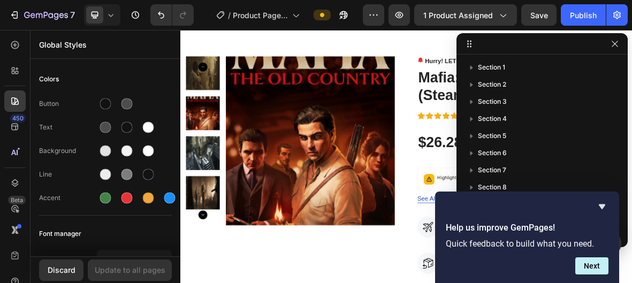
click at [504, 58] on div "Section 1 Section 2 Section 3 Section 4 Section 5 Section 6 Section 7 Section 8…" at bounding box center [542, 147] width 171 height 185
click at [587, 273] on button "Next" at bounding box center [591, 265] width 33 height 17
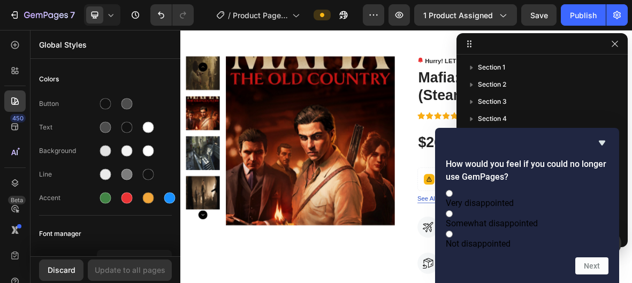
click at [446, 263] on div "Next" at bounding box center [527, 265] width 163 height 17
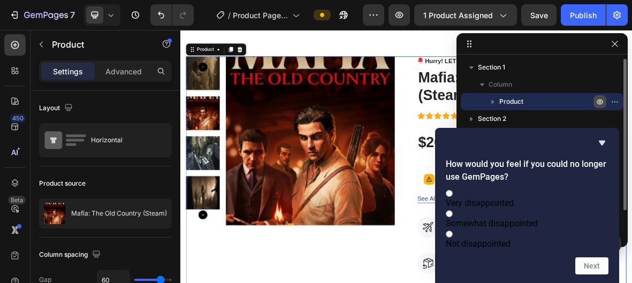
click at [601, 102] on icon "button" at bounding box center [600, 101] width 9 height 9
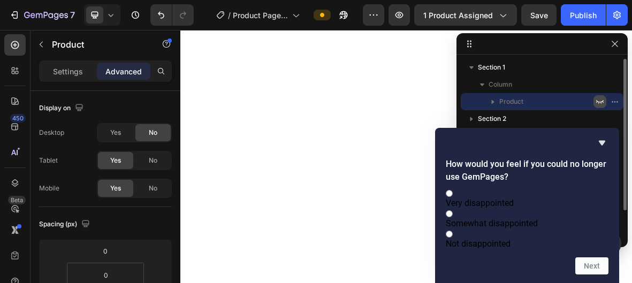
click at [601, 102] on icon "button" at bounding box center [599, 102] width 7 height 4
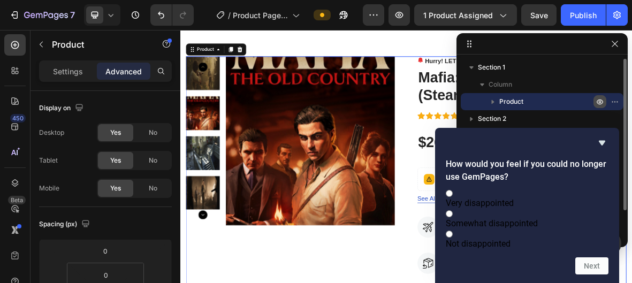
click at [601, 102] on icon "button" at bounding box center [600, 101] width 9 height 9
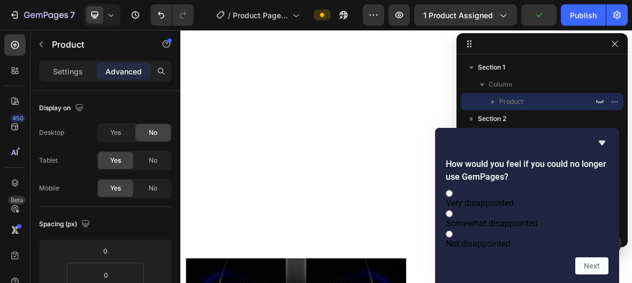
scroll to position [1020, 0]
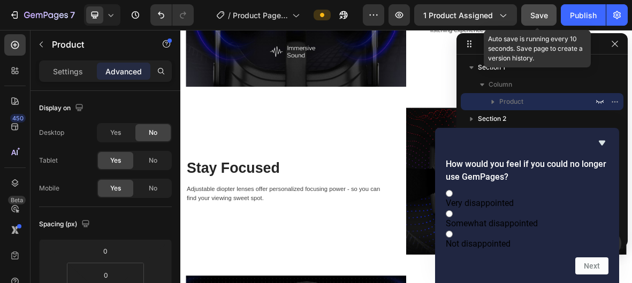
click at [538, 16] on span "Save" at bounding box center [539, 15] width 18 height 9
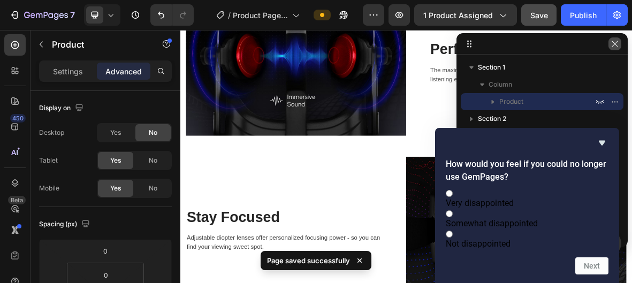
scroll to position [920, 0]
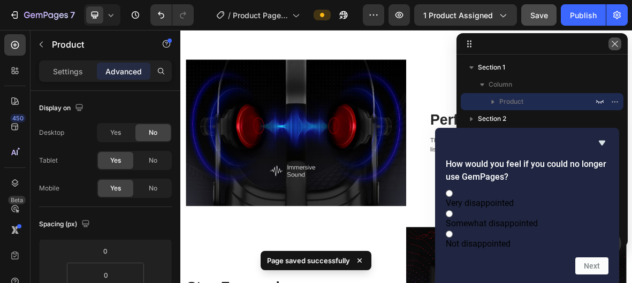
click at [614, 43] on icon "button" at bounding box center [615, 44] width 6 height 6
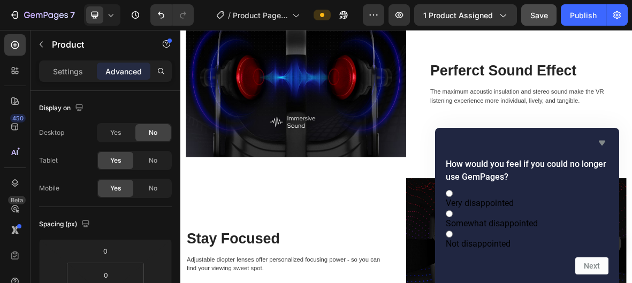
click at [602, 141] on icon "Hide survey" at bounding box center [602, 143] width 6 height 5
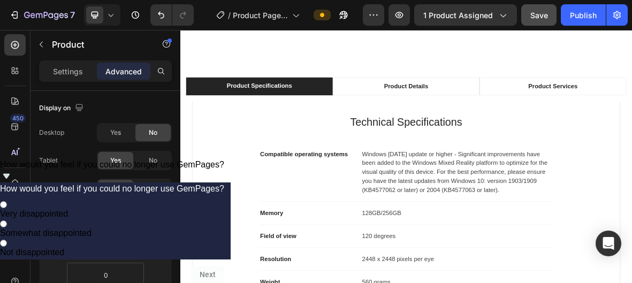
scroll to position [0, 0]
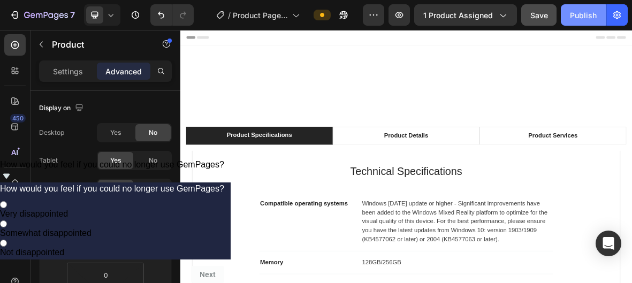
click at [568, 21] on button "Publish" at bounding box center [583, 14] width 45 height 21
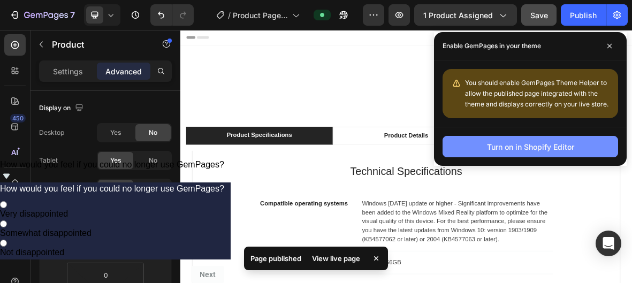
click at [484, 150] on button "Turn on in Shopify Editor" at bounding box center [531, 146] width 176 height 21
